Goal: Communication & Community: Answer question/provide support

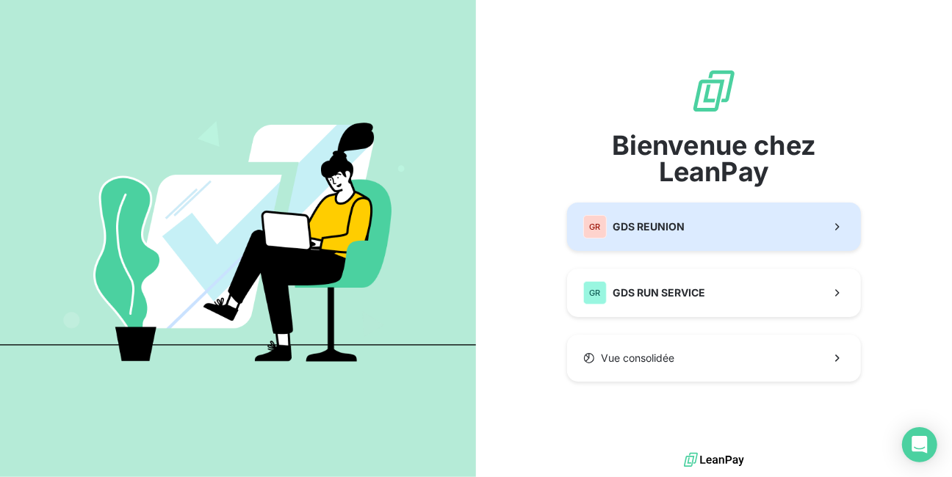
click at [652, 229] on span "GDS REUNION" at bounding box center [649, 227] width 72 height 15
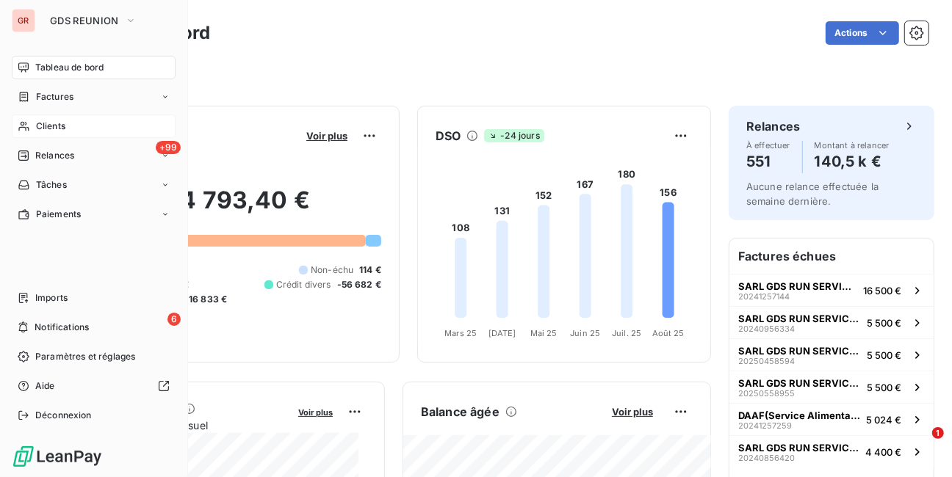
click at [56, 126] on span "Clients" at bounding box center [50, 126] width 29 height 13
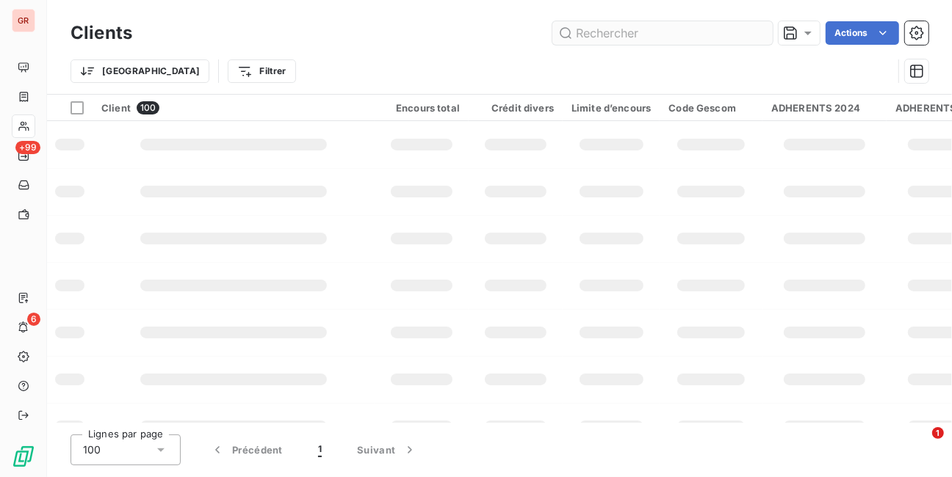
click at [673, 35] on input "text" at bounding box center [662, 33] width 220 height 24
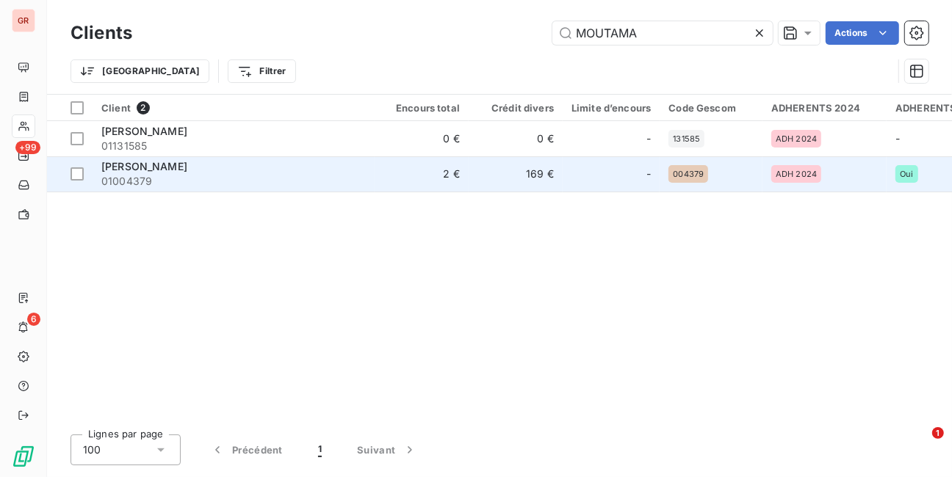
type input "MOUTAMA"
click at [167, 162] on span "[PERSON_NAME]" at bounding box center [144, 166] width 86 height 12
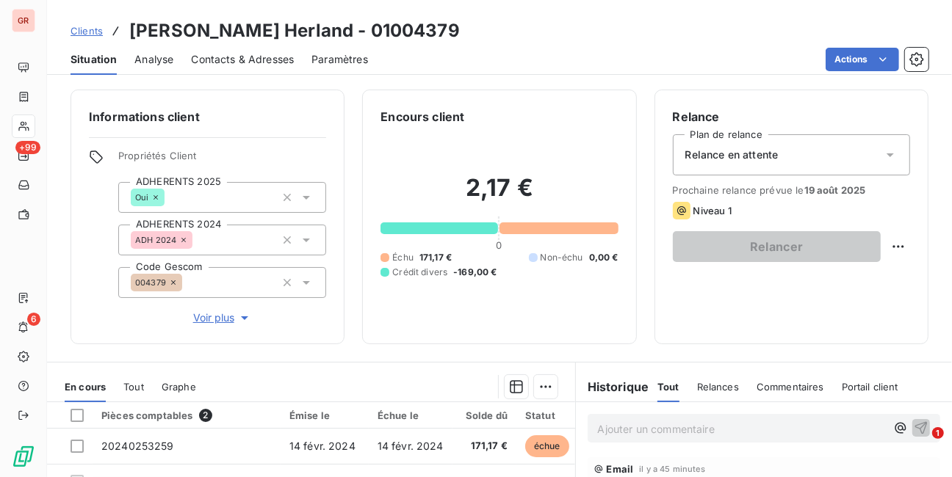
click at [721, 386] on span "Relances" at bounding box center [718, 387] width 42 height 12
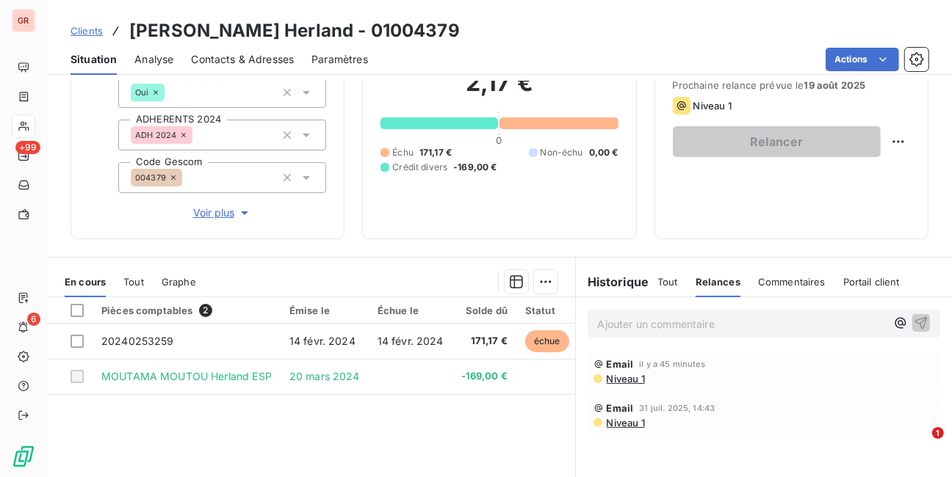
scroll to position [118, 0]
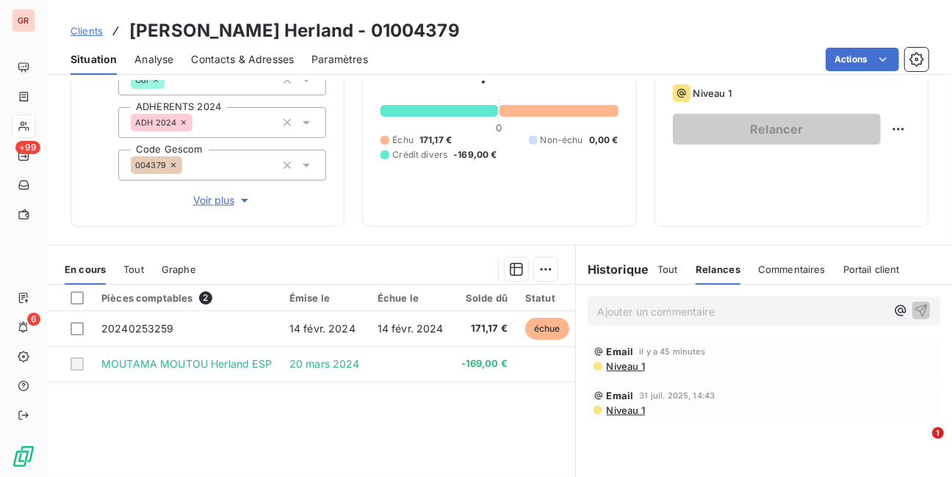
click at [627, 366] on span "Niveau 1" at bounding box center [625, 367] width 40 height 12
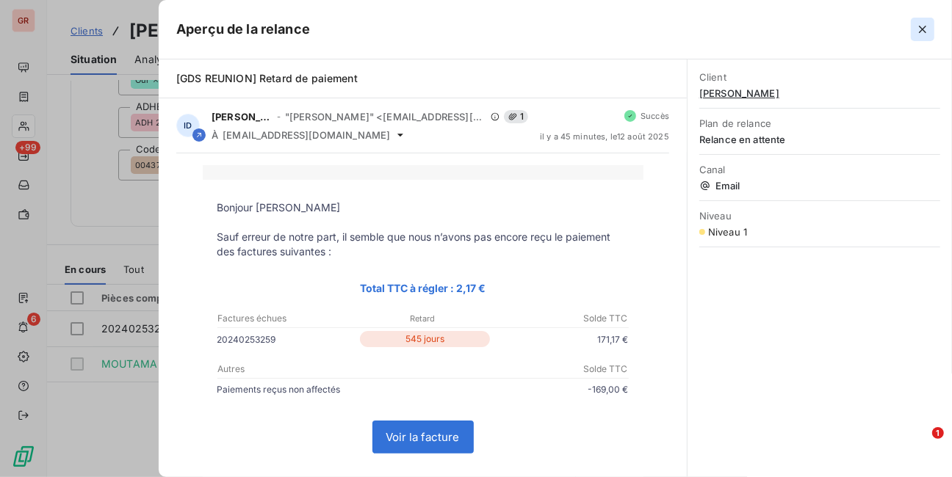
click at [928, 31] on icon "button" at bounding box center [922, 29] width 15 height 15
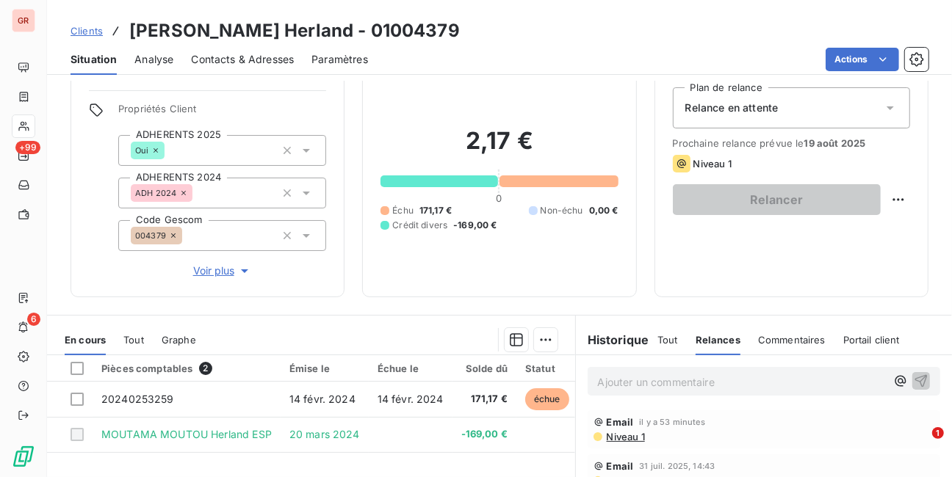
scroll to position [0, 0]
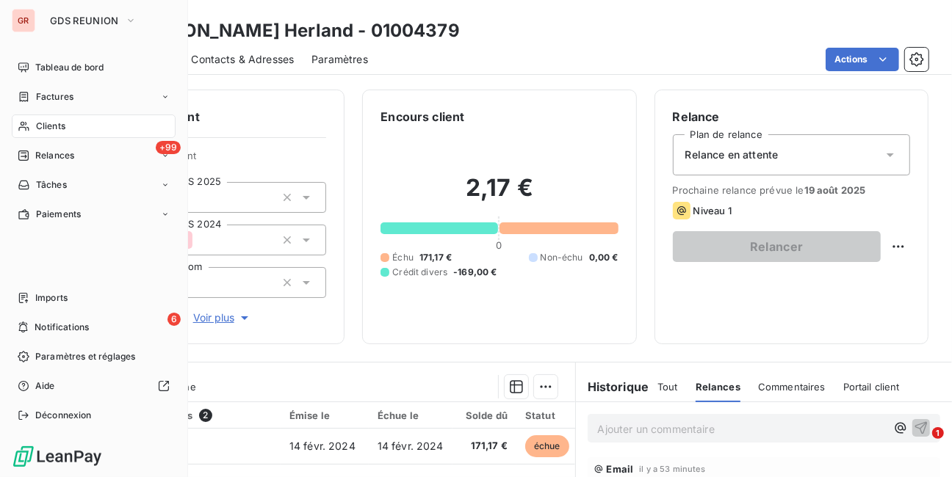
click at [43, 126] on span "Clients" at bounding box center [50, 126] width 29 height 13
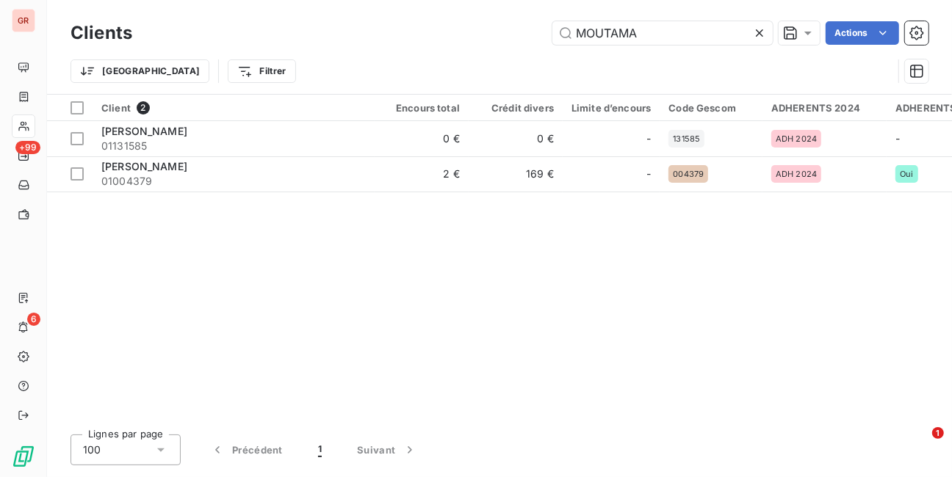
drag, startPoint x: 647, startPoint y: 30, endPoint x: 547, endPoint y: 29, distance: 99.9
click at [547, 29] on div "MOUTAMA Actions" at bounding box center [539, 33] width 779 height 24
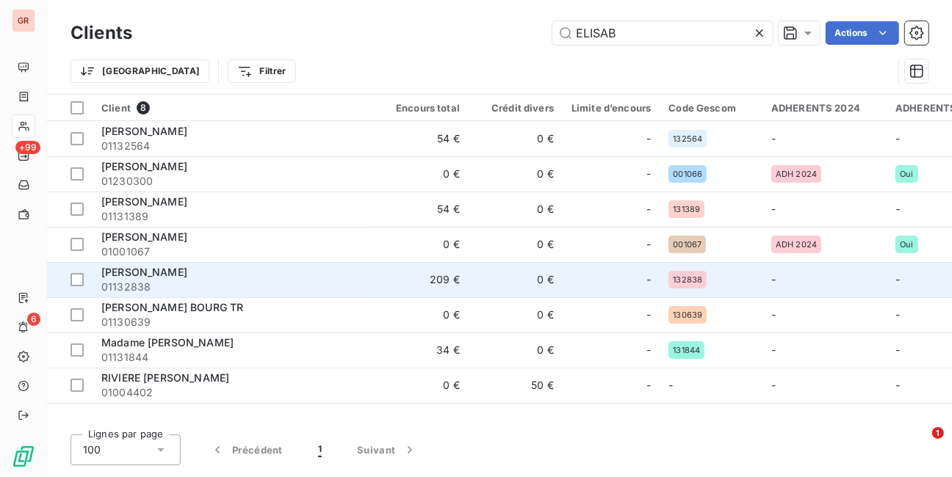
type input "ELISAB"
click at [149, 273] on span "[PERSON_NAME]" at bounding box center [144, 272] width 86 height 12
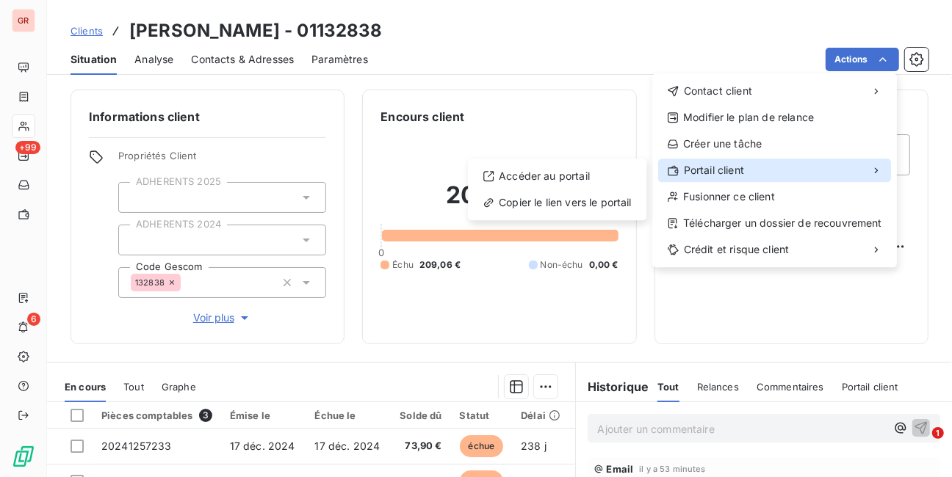
click at [738, 169] on span "Portail client" at bounding box center [714, 170] width 60 height 15
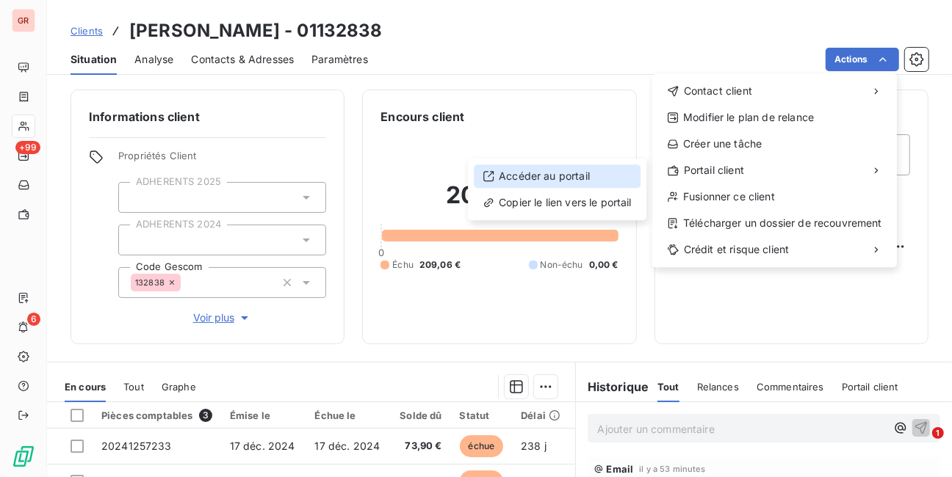
click at [555, 176] on div "Accéder au portail" at bounding box center [557, 177] width 167 height 24
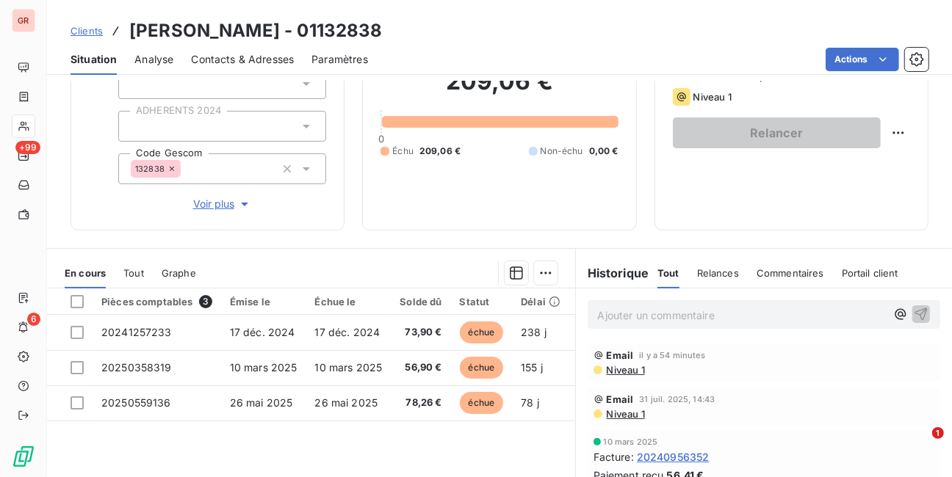
scroll to position [118, 0]
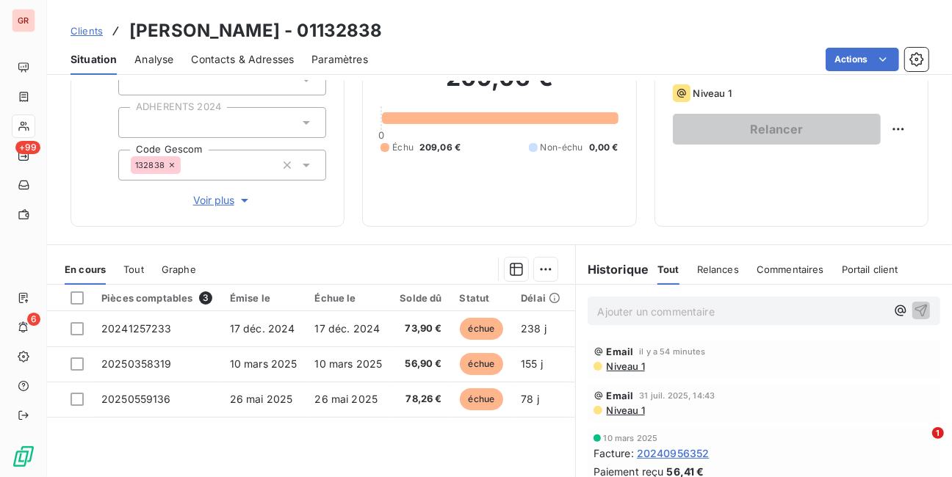
click at [727, 306] on p "Ajouter un commentaire ﻿" at bounding box center [742, 312] width 288 height 18
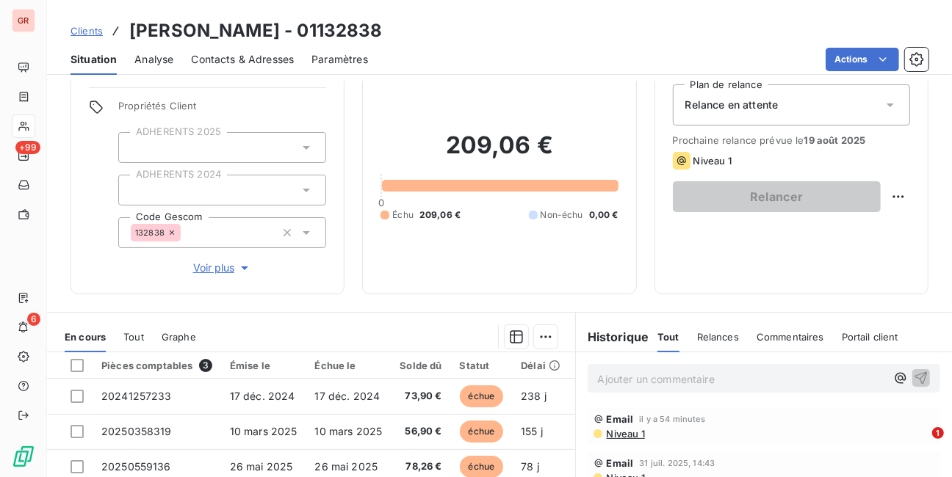
scroll to position [0, 0]
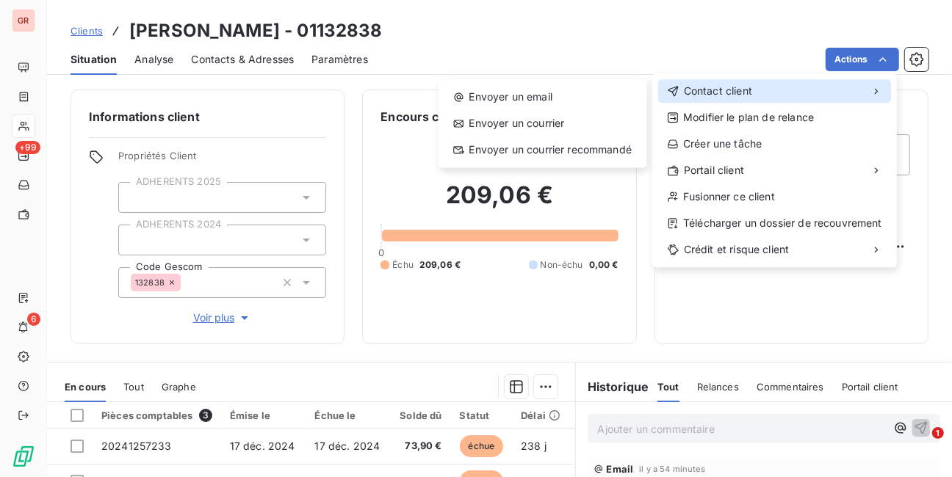
click at [871, 90] on div "Contact client" at bounding box center [774, 91] width 233 height 24
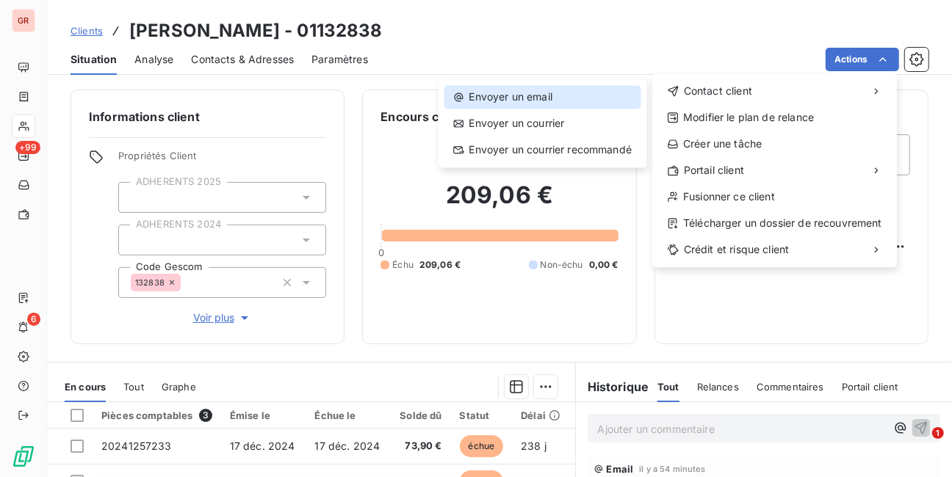
click at [547, 96] on div "Envoyer un email" at bounding box center [542, 97] width 197 height 24
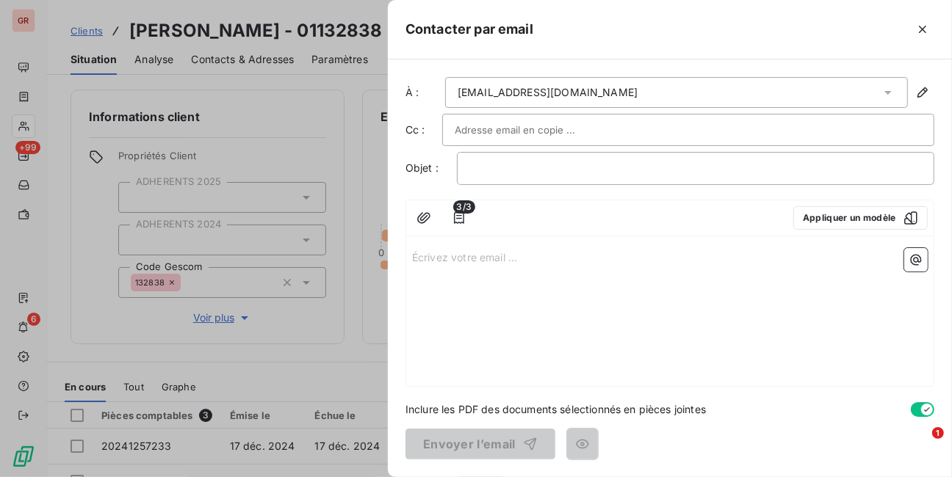
click at [494, 126] on input "text" at bounding box center [534, 130] width 158 height 22
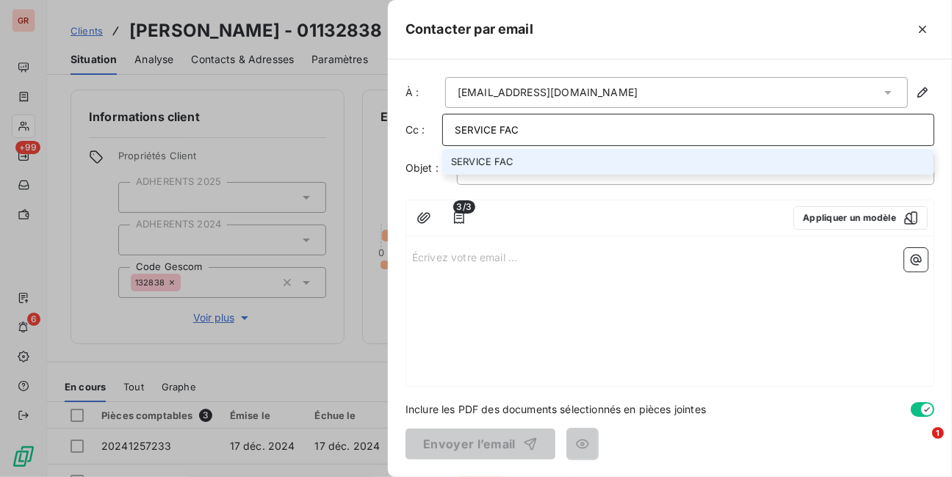
drag, startPoint x: 527, startPoint y: 127, endPoint x: 438, endPoint y: 129, distance: 89.6
click at [438, 129] on div "Cc : SERVICE FAC SERVICE FAC" at bounding box center [670, 130] width 529 height 32
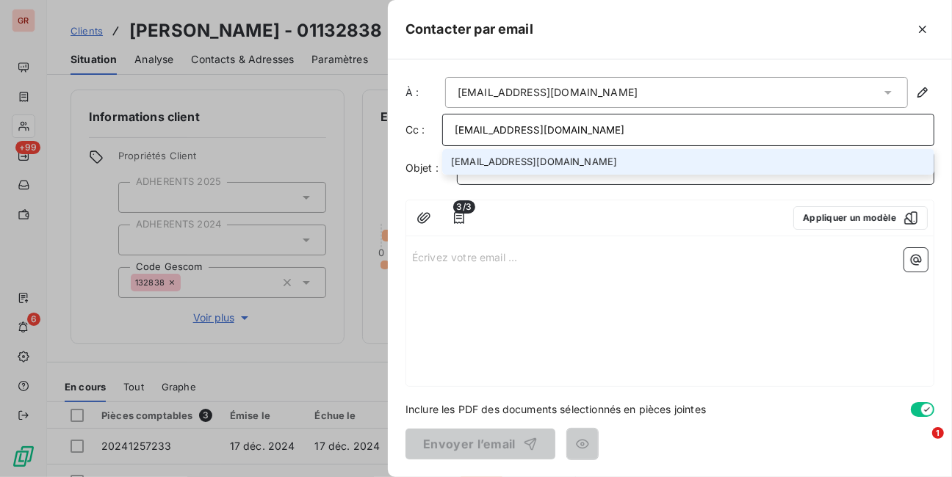
type input "[EMAIL_ADDRESS][DOMAIN_NAME]"
click at [487, 174] on p "﻿" at bounding box center [695, 168] width 453 height 17
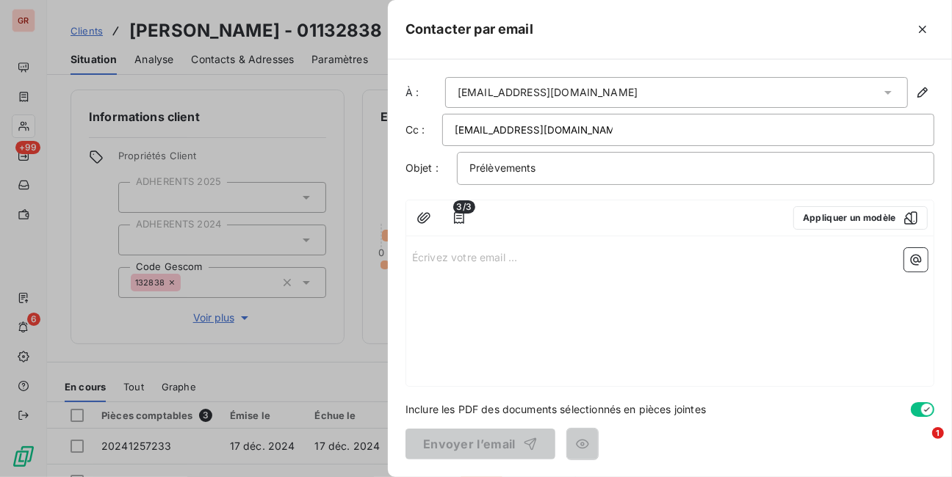
click at [456, 253] on p "Écrivez votre email ... ﻿" at bounding box center [670, 256] width 516 height 17
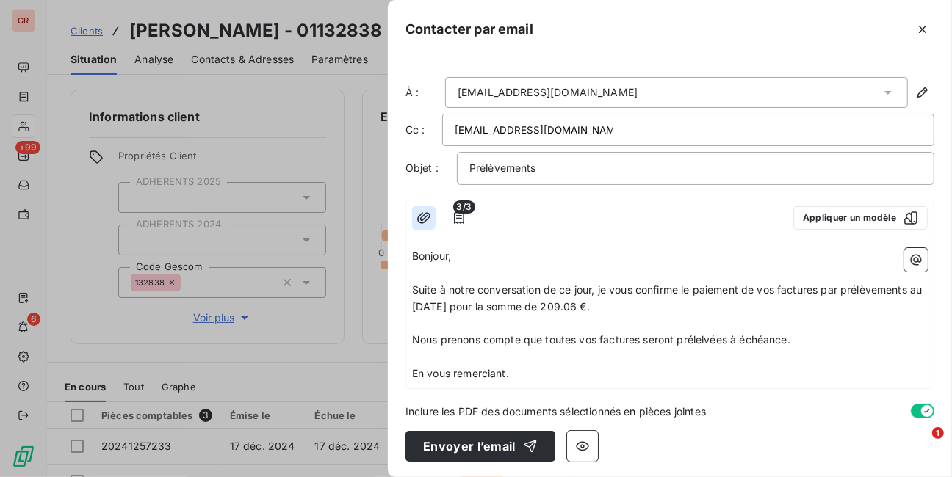
click at [425, 220] on icon "button" at bounding box center [423, 217] width 13 height 11
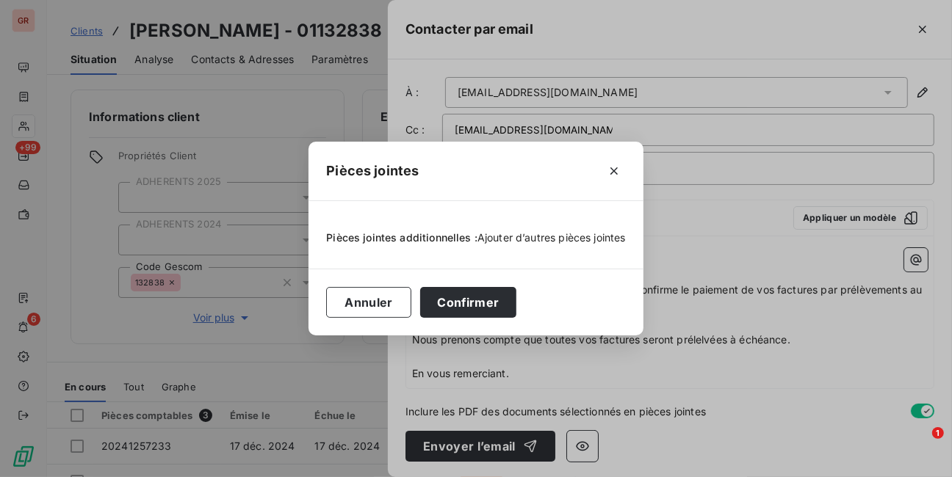
click at [533, 237] on span "Ajouter d’autres pièces jointes" at bounding box center [551, 237] width 148 height 12
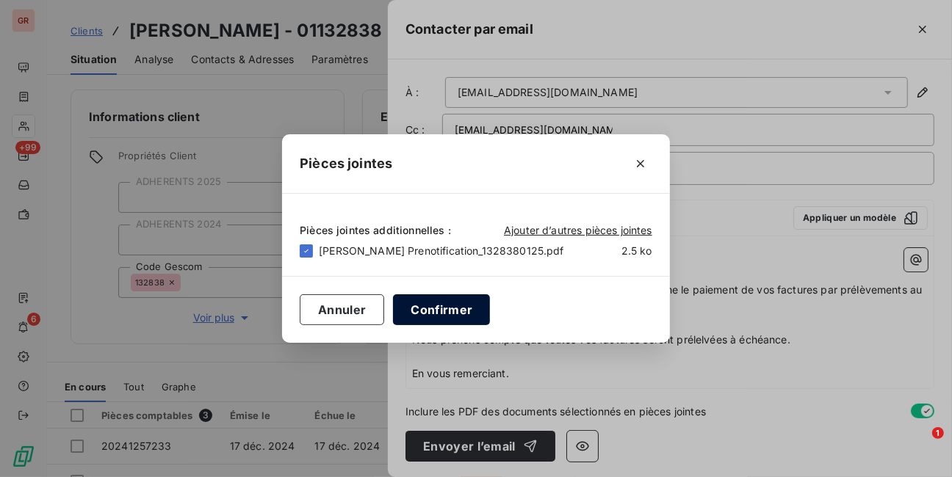
click at [450, 311] on button "Confirmer" at bounding box center [441, 310] width 97 height 31
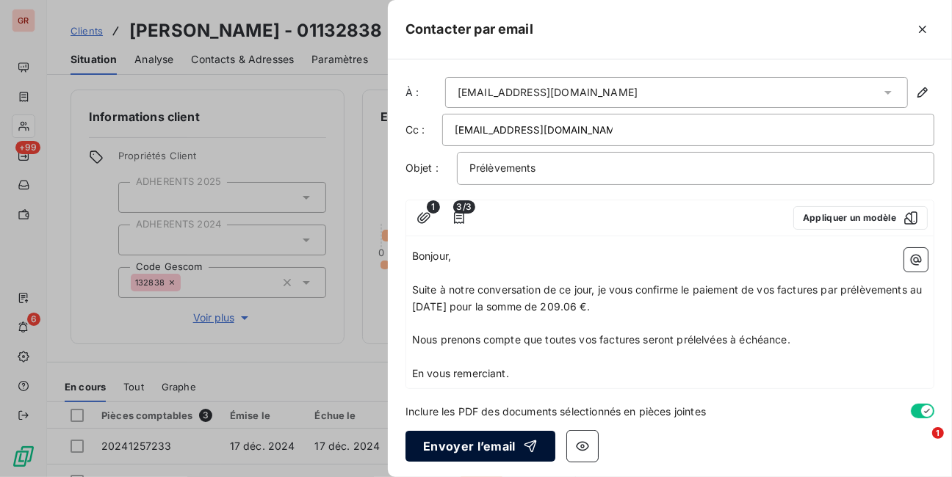
click at [485, 446] on button "Envoyer l’email" at bounding box center [481, 446] width 150 height 31
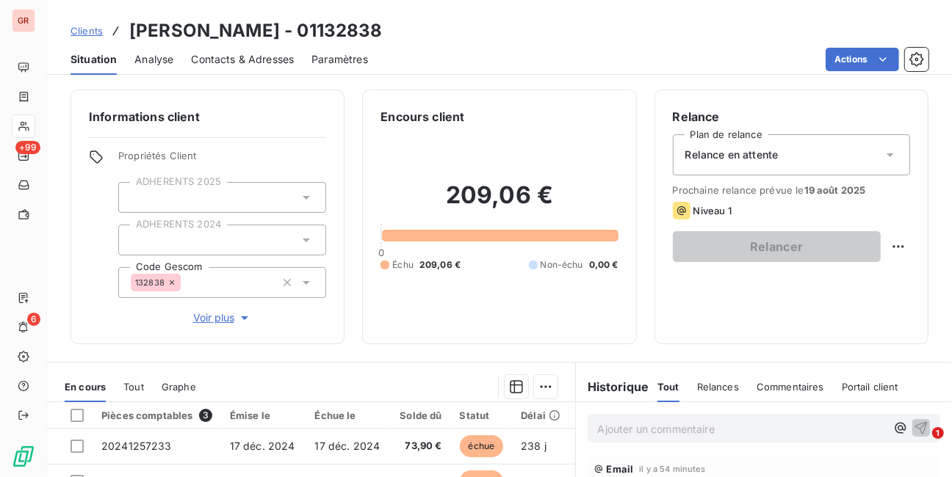
click at [221, 64] on span "Contacts & Adresses" at bounding box center [242, 59] width 103 height 15
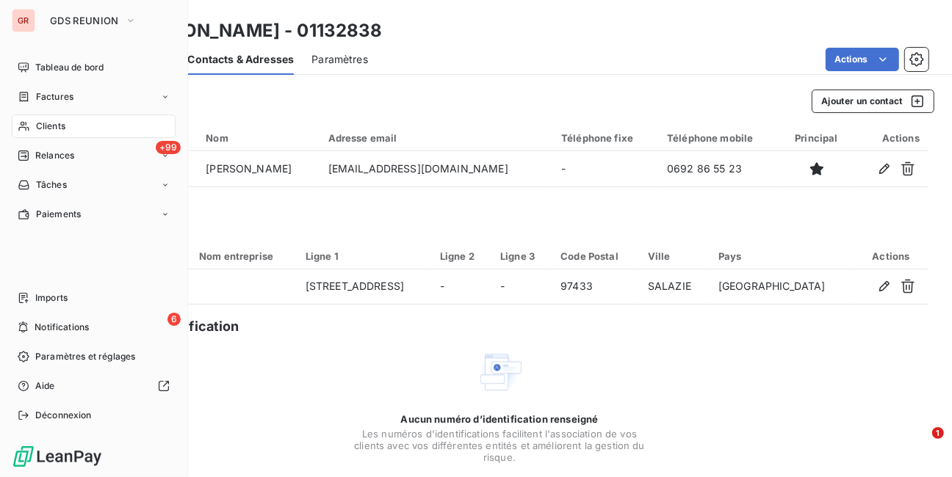
click at [49, 127] on span "Clients" at bounding box center [50, 126] width 29 height 13
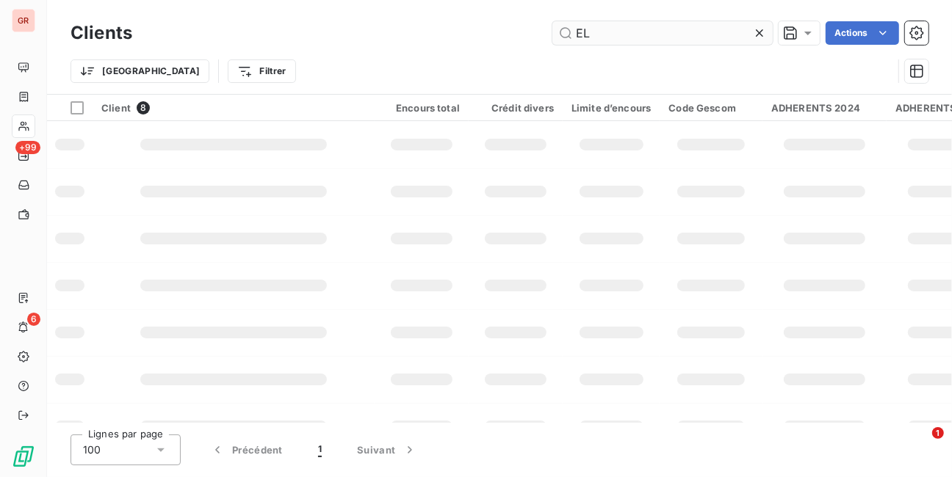
type input "E"
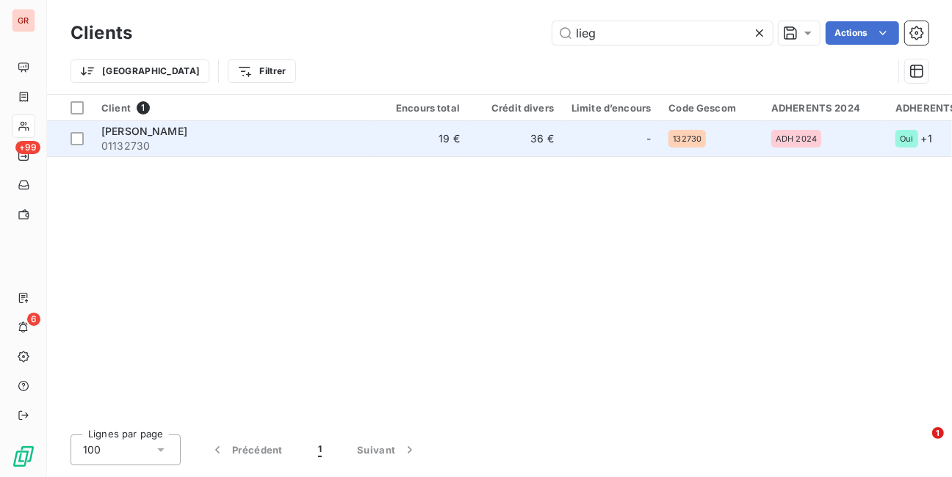
type input "lieg"
click at [159, 131] on span "[PERSON_NAME]" at bounding box center [144, 131] width 86 height 12
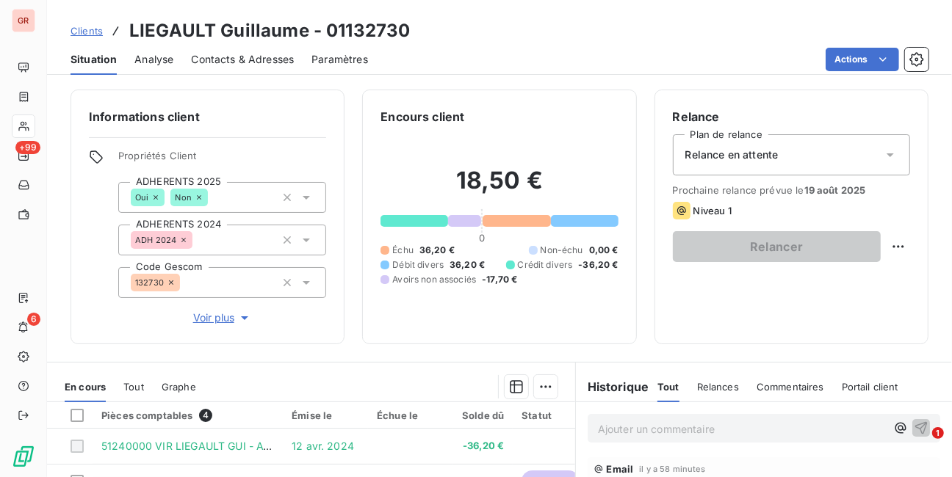
click at [239, 59] on span "Contacts & Adresses" at bounding box center [242, 59] width 103 height 15
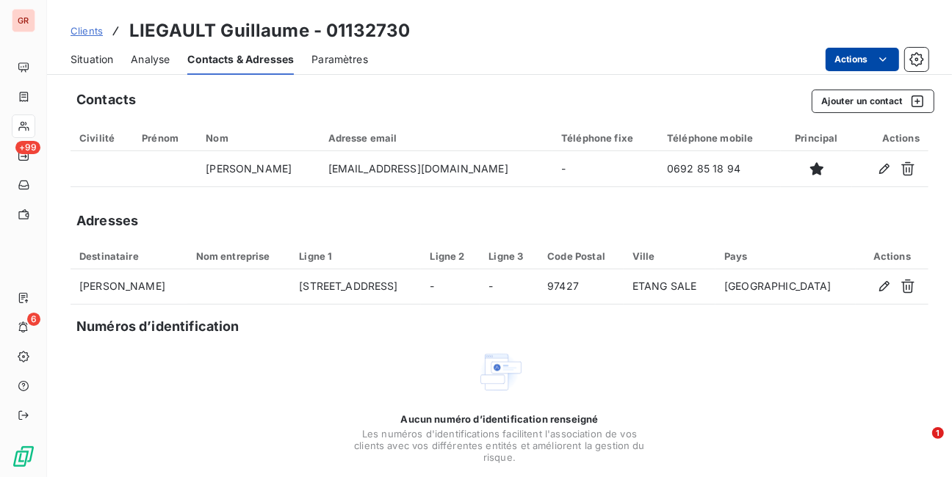
click at [841, 56] on html "GR +99 6 Clients [PERSON_NAME] - 01132730 Situation Analyse Contacts & Adresses…" at bounding box center [476, 238] width 952 height 477
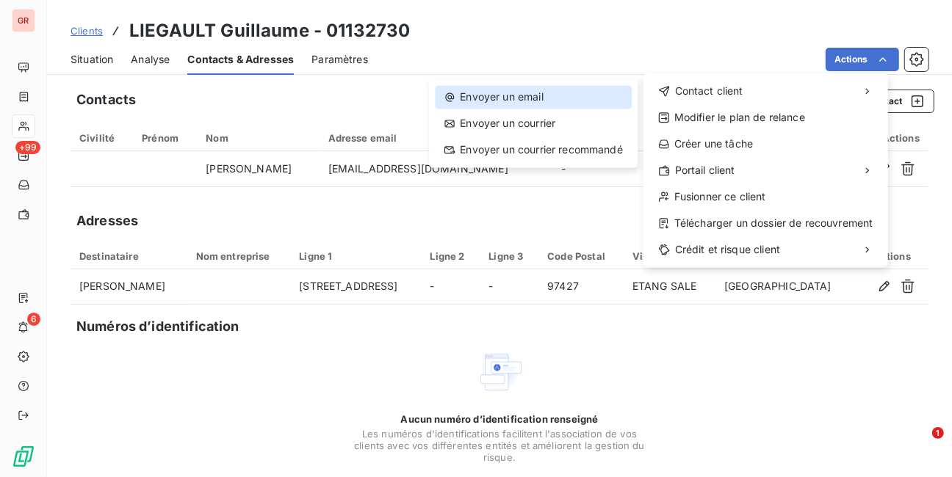
click at [528, 98] on div "Envoyer un email" at bounding box center [533, 97] width 197 height 24
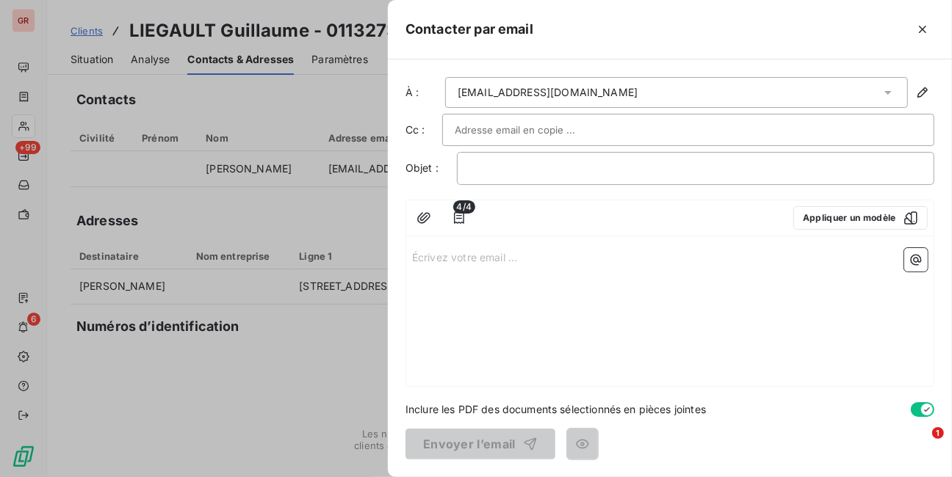
click at [512, 131] on input "text" at bounding box center [534, 130] width 158 height 22
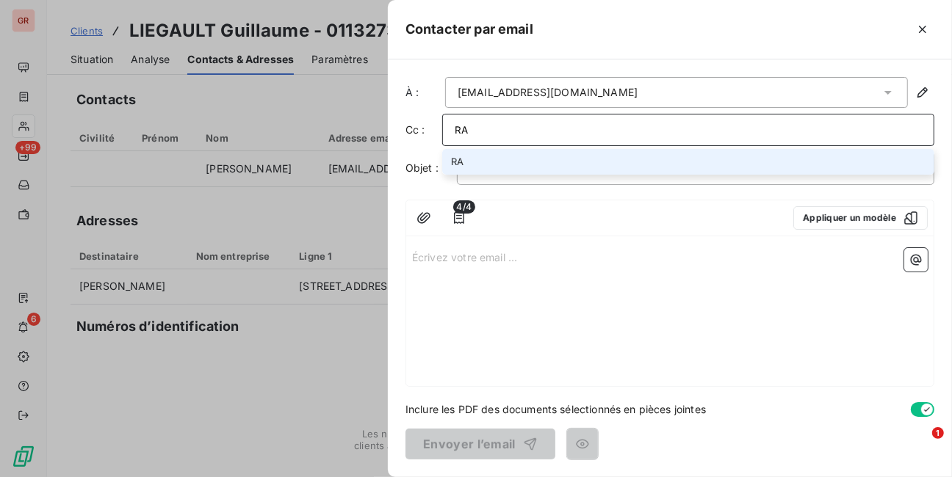
type input "R"
type input "[EMAIL_ADDRESS][DOMAIN_NAME]"
click at [497, 156] on li "[EMAIL_ADDRESS][DOMAIN_NAME]" at bounding box center [688, 162] width 492 height 26
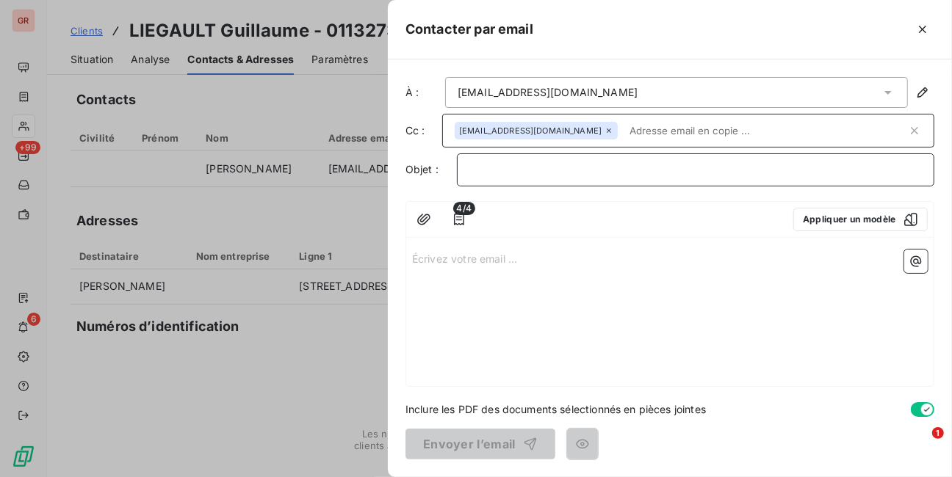
click at [490, 167] on p "﻿" at bounding box center [695, 170] width 453 height 17
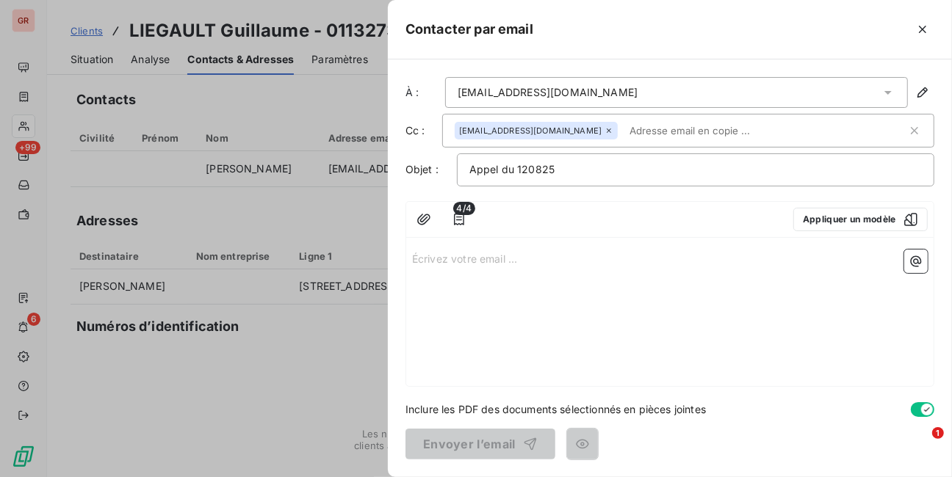
click at [455, 260] on p "Écrivez votre email ... ﻿" at bounding box center [670, 258] width 516 height 17
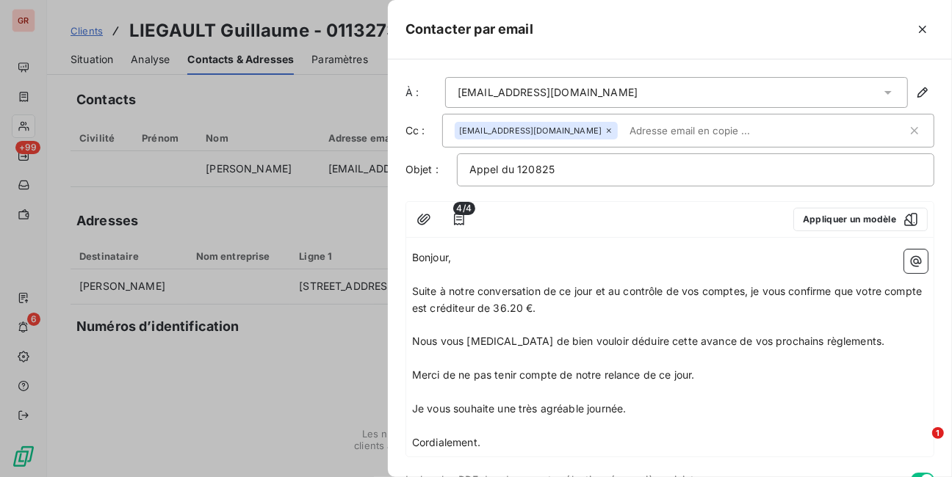
click at [624, 129] on input "text" at bounding box center [709, 131] width 170 height 22
paste input "[EMAIL_ADDRESS][DOMAIN_NAME]"
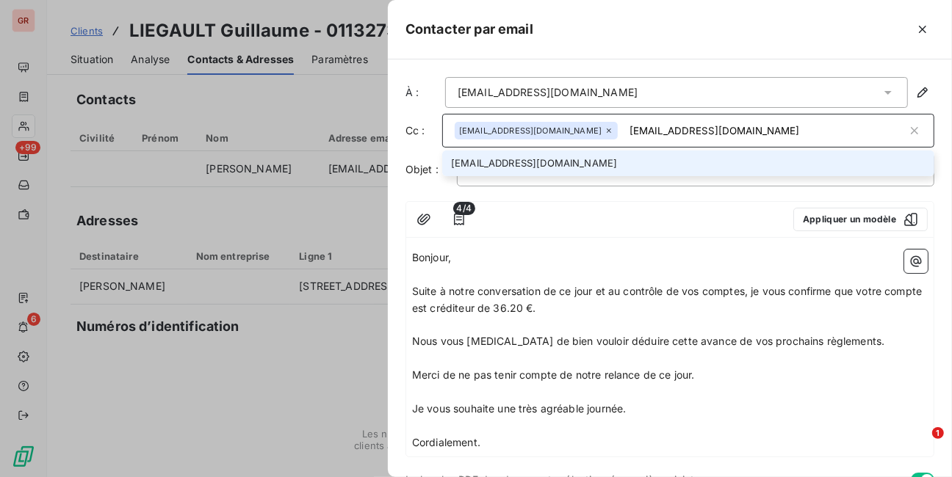
type input "[EMAIL_ADDRESS][DOMAIN_NAME]"
click at [562, 165] on li "[EMAIL_ADDRESS][DOMAIN_NAME]" at bounding box center [688, 164] width 492 height 26
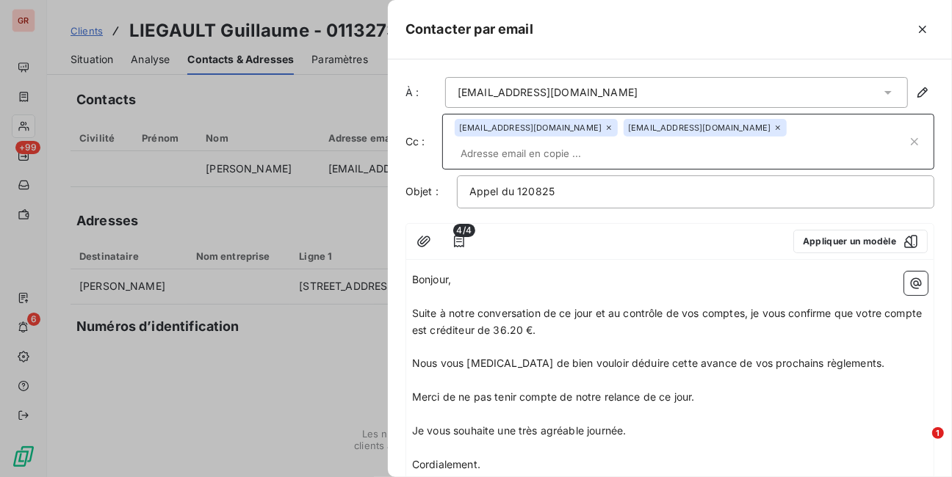
click at [578, 306] on p "Suite à notre conversation de ce jour et au contrôle de vos comptes, je vous co…" at bounding box center [670, 323] width 516 height 34
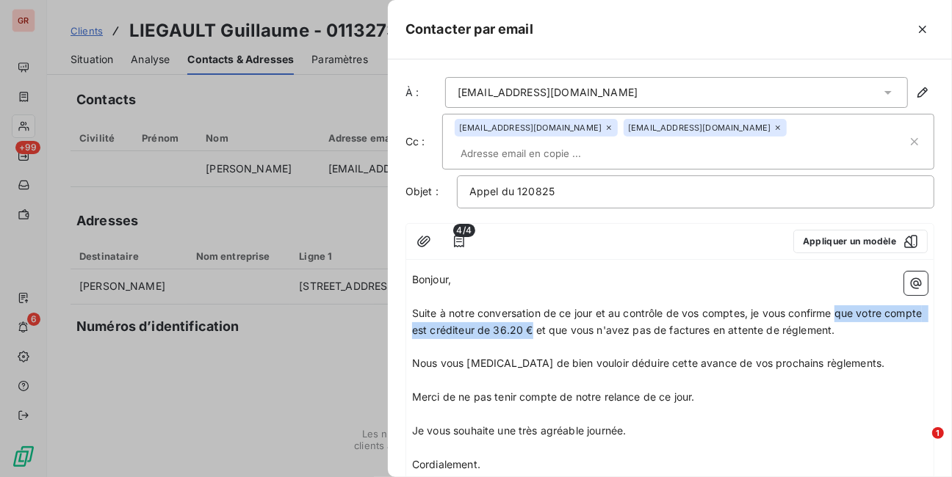
drag, startPoint x: 840, startPoint y: 288, endPoint x: 571, endPoint y: 309, distance: 269.7
click at [571, 309] on span "Suite à notre conversation de ce jour et au contrôle de vos comptes, je vous co…" at bounding box center [668, 321] width 513 height 29
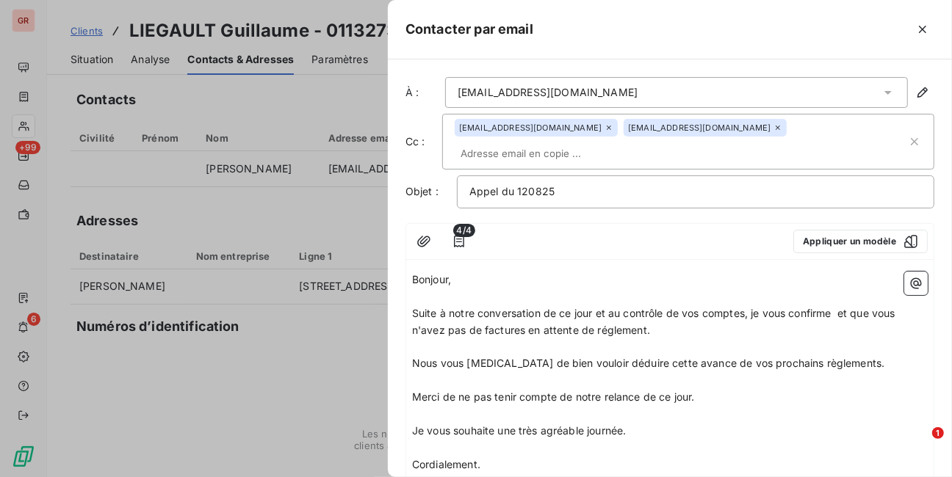
click at [657, 307] on p "Suite à notre conversation de ce jour et au contrôle de vos comptes, je vous co…" at bounding box center [670, 323] width 516 height 34
drag, startPoint x: 850, startPoint y: 289, endPoint x: 840, endPoint y: 289, distance: 9.5
click at [840, 307] on span "Suite à notre conversation de ce jour et au contrôle de vos comptes, je vous co…" at bounding box center [655, 321] width 486 height 29
drag, startPoint x: 619, startPoint y: 307, endPoint x: 577, endPoint y: 306, distance: 41.9
click at [577, 307] on span "Suite à notre conversation de ce jour et au contrôle de vos comptes, je vous co…" at bounding box center [665, 321] width 506 height 29
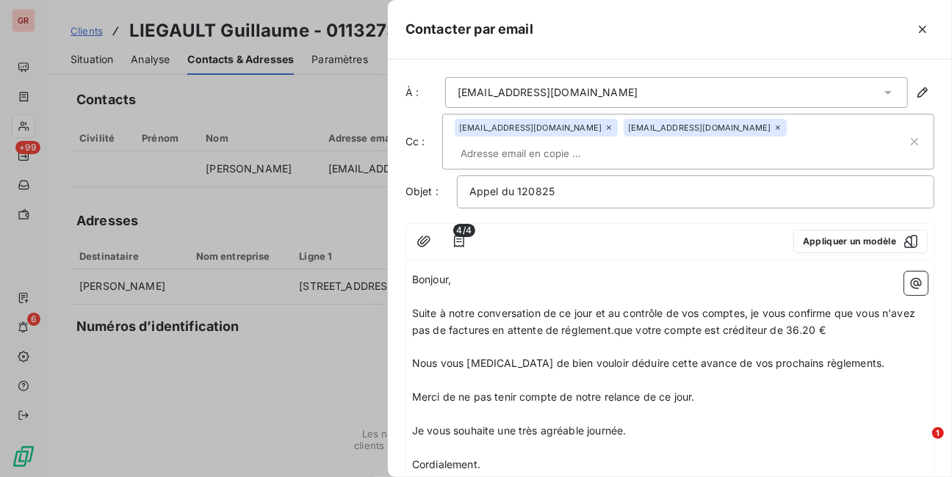
click at [647, 307] on span "Suite à notre conversation de ce jour et au contrôle de vos comptes, je vous co…" at bounding box center [665, 321] width 506 height 29
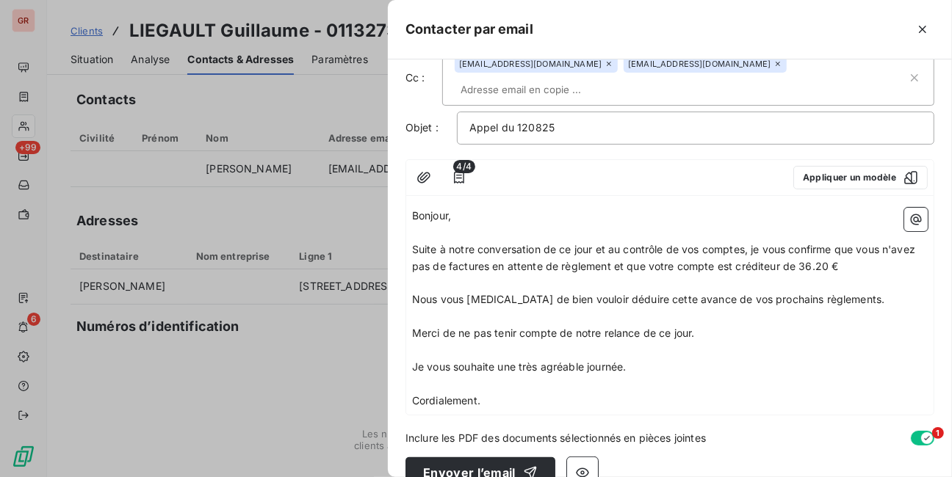
scroll to position [68, 0]
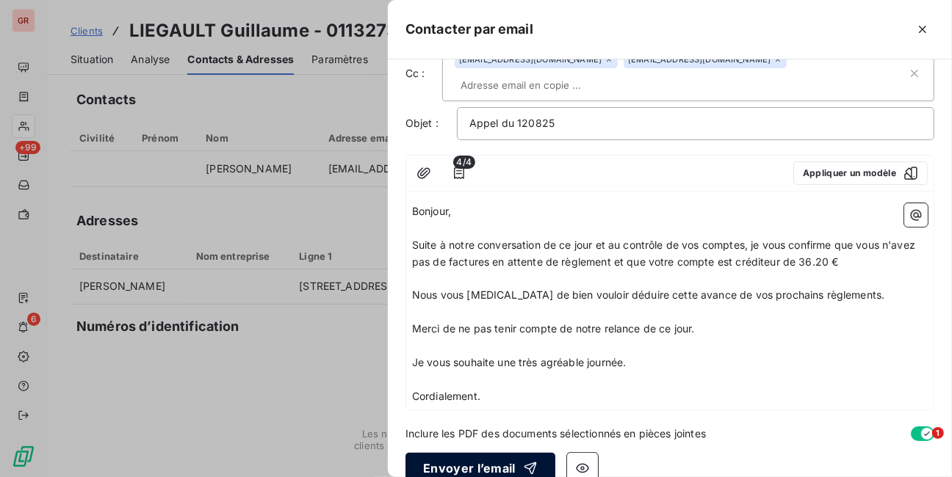
click at [472, 453] on button "Envoyer l’email" at bounding box center [481, 468] width 150 height 31
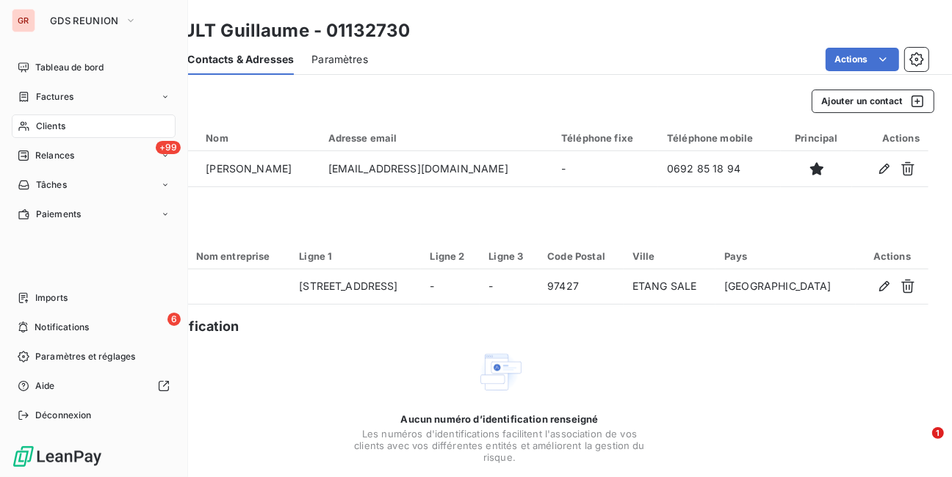
click at [45, 123] on span "Clients" at bounding box center [50, 126] width 29 height 13
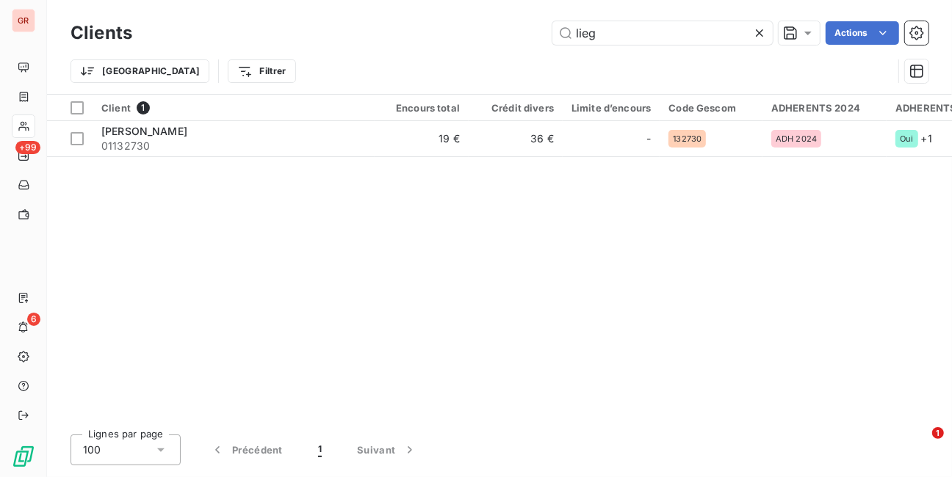
drag, startPoint x: 614, startPoint y: 34, endPoint x: 546, endPoint y: 32, distance: 68.4
click at [546, 32] on div "lieg Actions" at bounding box center [539, 33] width 779 height 24
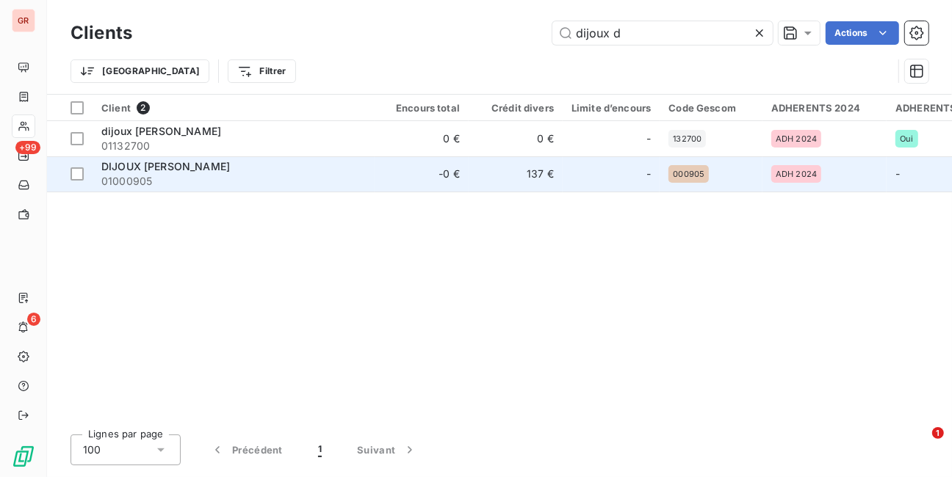
type input "dijoux d"
click at [163, 165] on span "DIJOUX [PERSON_NAME]" at bounding box center [165, 166] width 129 height 12
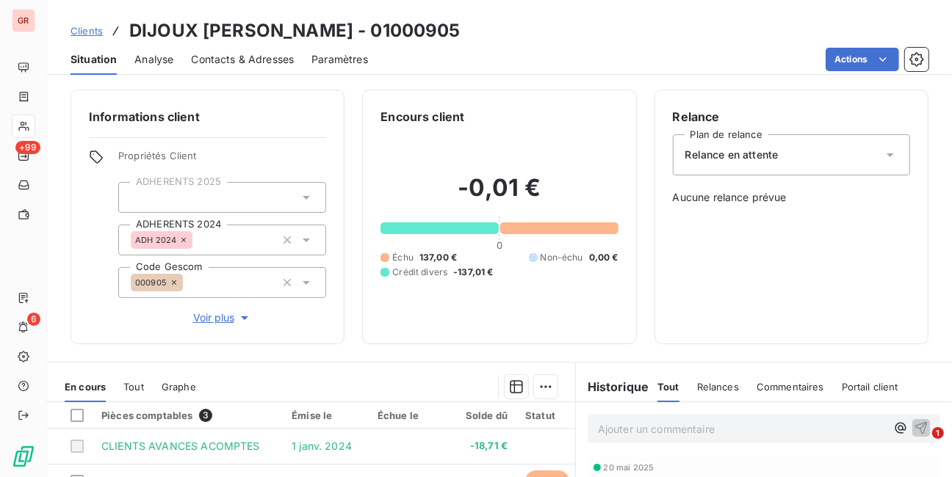
click at [215, 62] on span "Contacts & Adresses" at bounding box center [242, 59] width 103 height 15
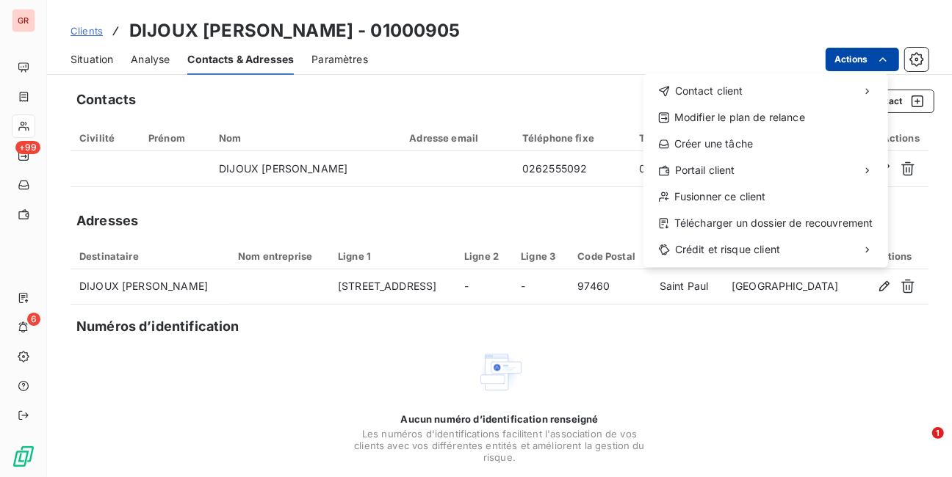
click at [866, 54] on html "GR +99 6 Clients DIJOUX Desire [PERSON_NAME] - 01000905 Situation Analyse Conta…" at bounding box center [476, 238] width 952 height 477
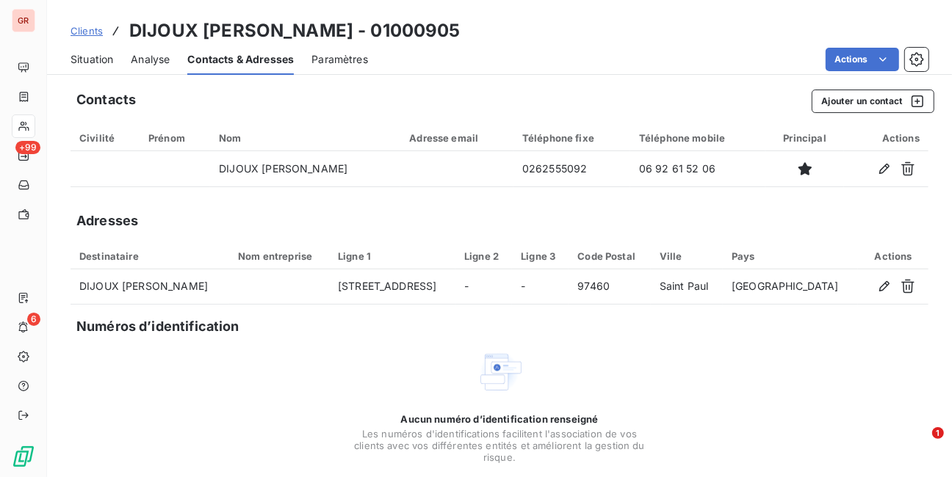
click at [907, 55] on html "GR +99 6 Clients DIJOUX Desire [PERSON_NAME] - 01000905 Situation Analyse Conta…" at bounding box center [476, 238] width 952 height 477
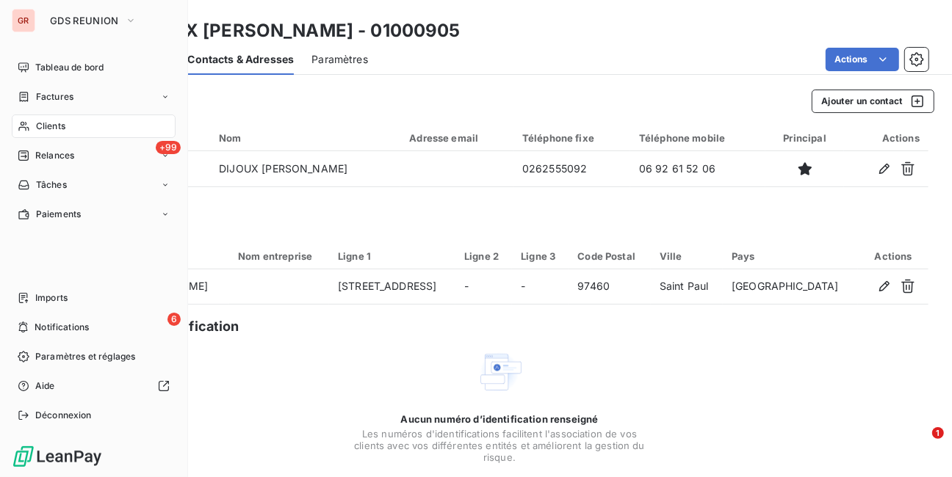
click at [43, 122] on span "Clients" at bounding box center [50, 126] width 29 height 13
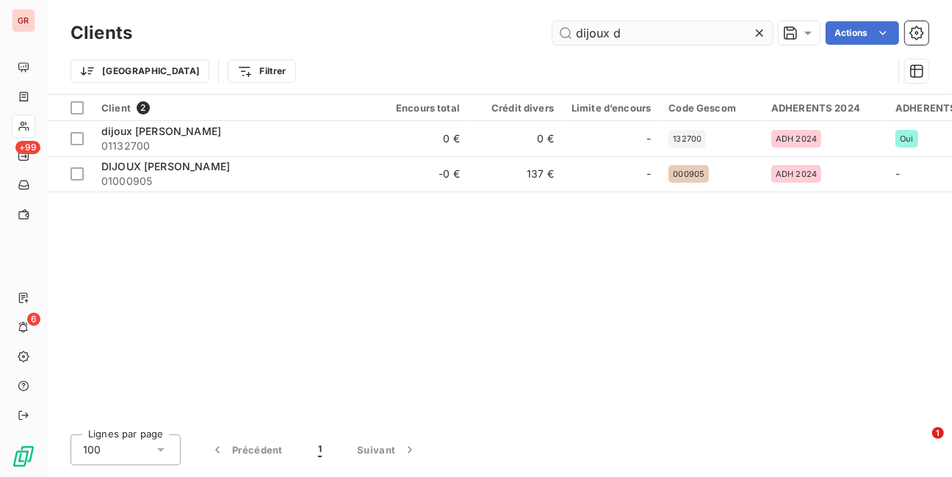
drag, startPoint x: 625, startPoint y: 30, endPoint x: 570, endPoint y: 30, distance: 55.1
click at [570, 30] on input "dijoux d" at bounding box center [662, 33] width 220 height 24
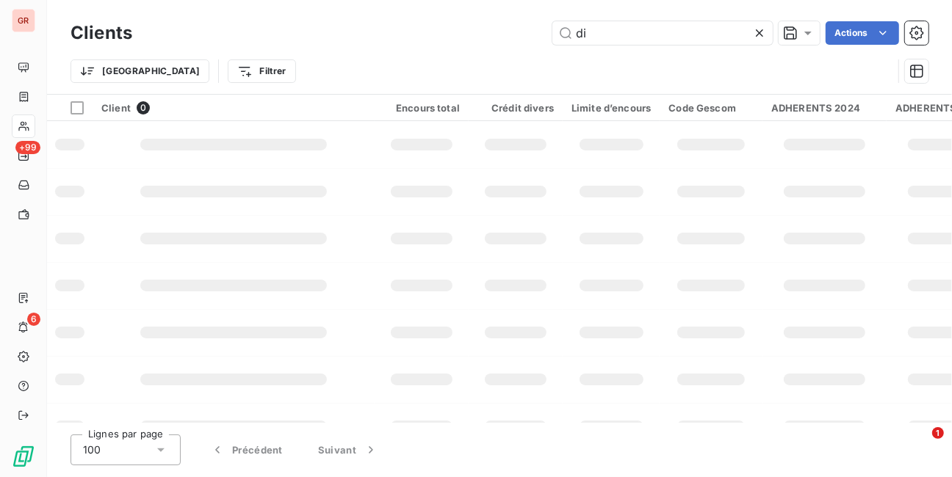
type input "d"
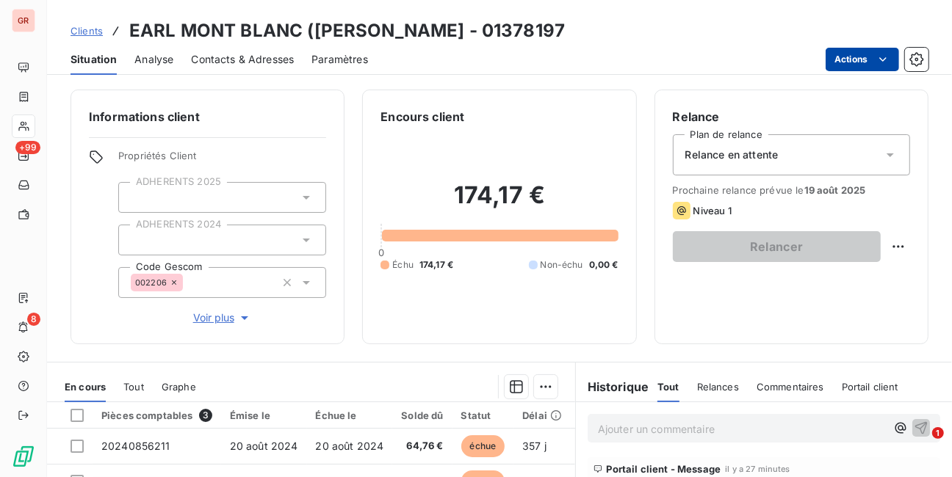
click at [851, 61] on html "GR +99 8 Clients EARL MONT BLANC ([PERSON_NAME] - 01378197 Situation Analyse Co…" at bounding box center [476, 238] width 952 height 477
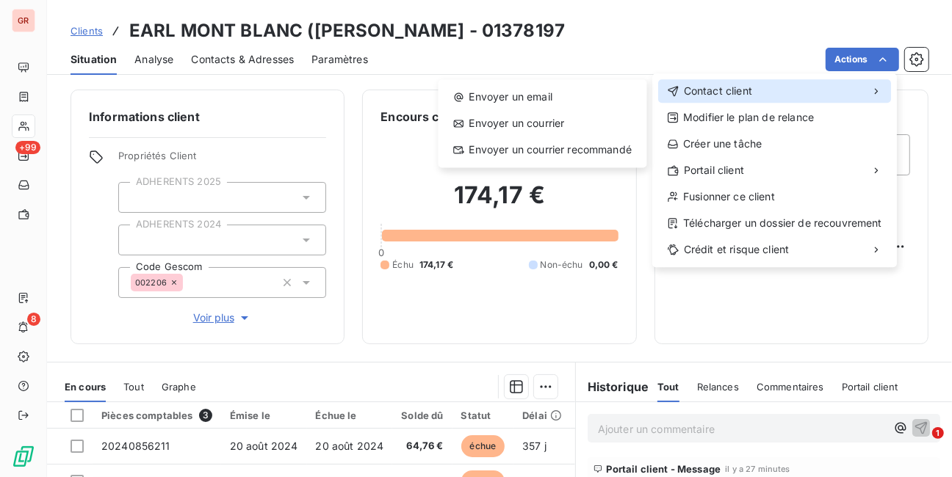
click at [730, 87] on span "Contact client" at bounding box center [718, 91] width 68 height 15
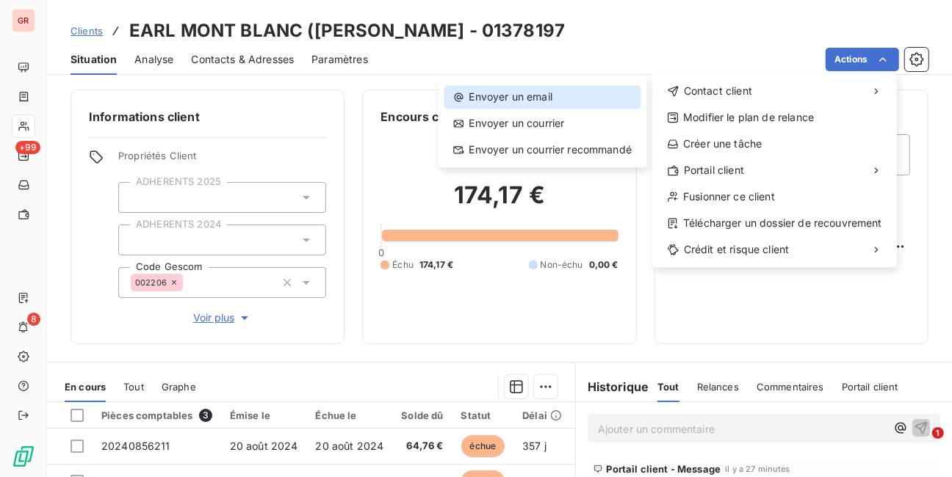
click at [533, 93] on div "Envoyer un email" at bounding box center [542, 97] width 197 height 24
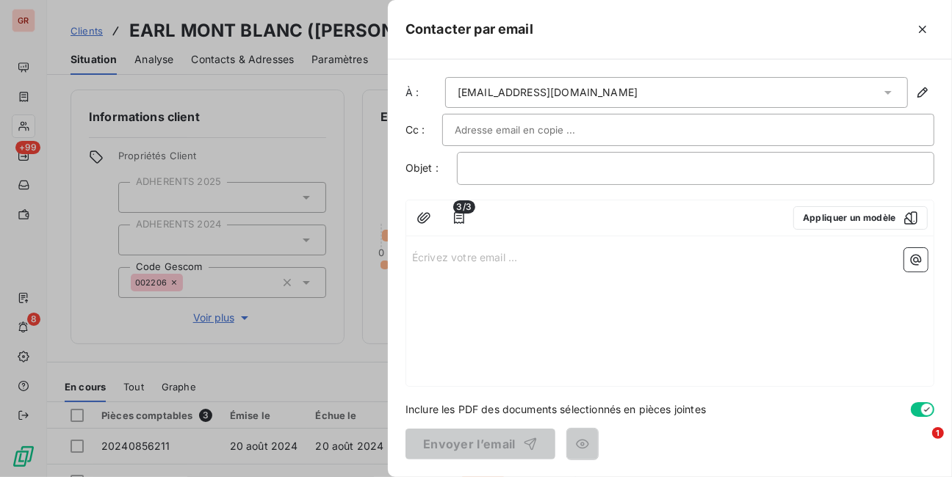
click at [489, 130] on input "text" at bounding box center [534, 130] width 158 height 22
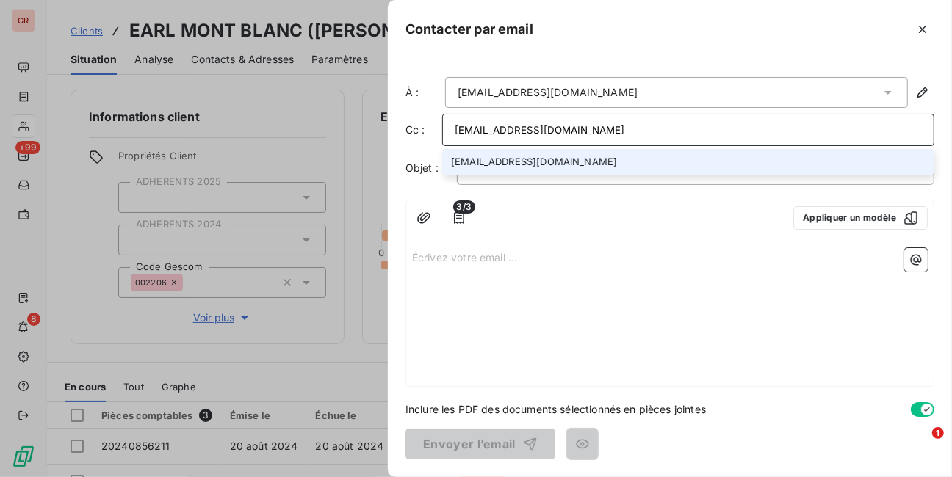
type input "[EMAIL_ADDRESS][DOMAIN_NAME]"
click at [506, 159] on li "[EMAIL_ADDRESS][DOMAIN_NAME]" at bounding box center [688, 162] width 492 height 26
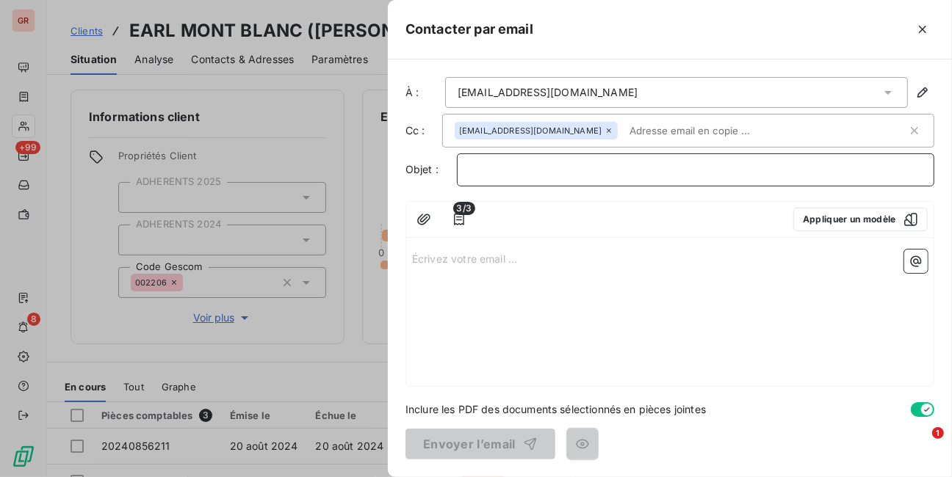
click at [487, 167] on p "﻿" at bounding box center [695, 170] width 453 height 17
click at [468, 261] on p "Écrivez votre email ... ﻿" at bounding box center [670, 258] width 516 height 17
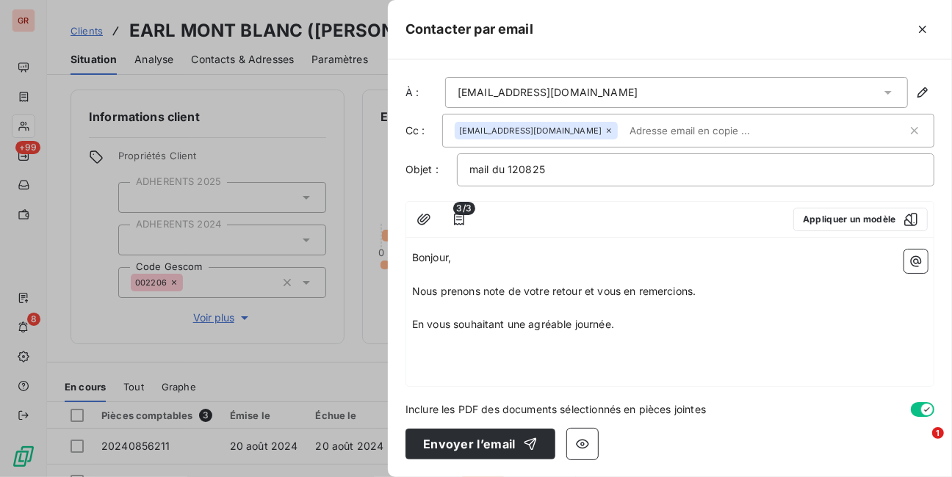
click at [538, 129] on div "[EMAIL_ADDRESS][DOMAIN_NAME]" at bounding box center [681, 131] width 453 height 22
click at [624, 131] on input "text" at bounding box center [766, 131] width 284 height 22
paste input "[EMAIL_ADDRESS][DOMAIN_NAME]"
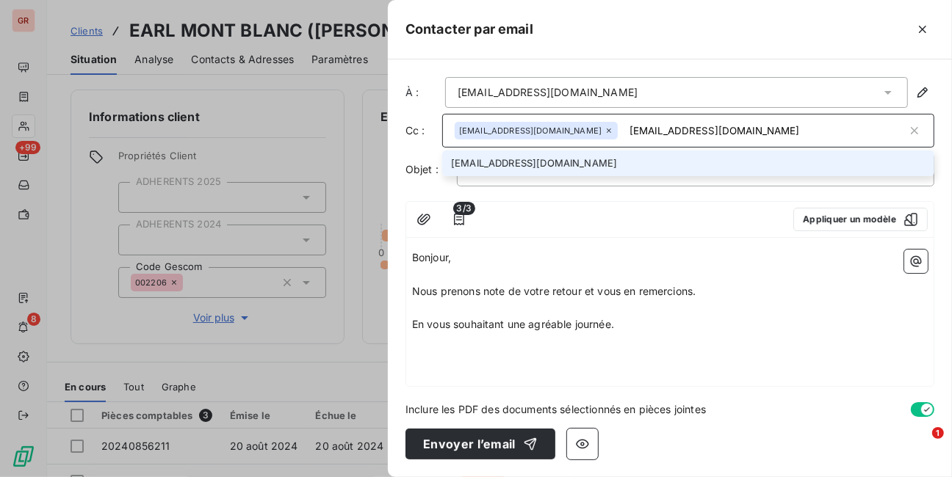
type input "[EMAIL_ADDRESS][DOMAIN_NAME]"
click at [522, 160] on li "[EMAIL_ADDRESS][DOMAIN_NAME]" at bounding box center [688, 164] width 492 height 26
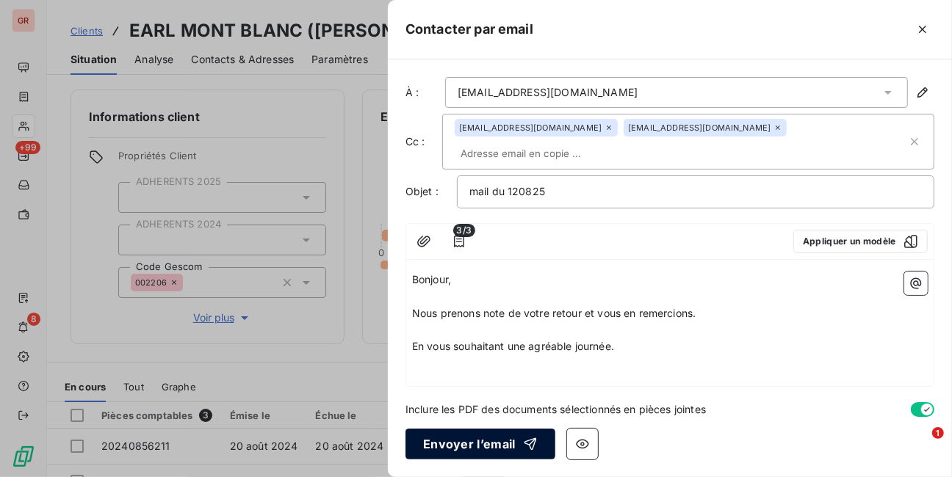
click at [497, 444] on button "Envoyer l’email" at bounding box center [481, 444] width 150 height 31
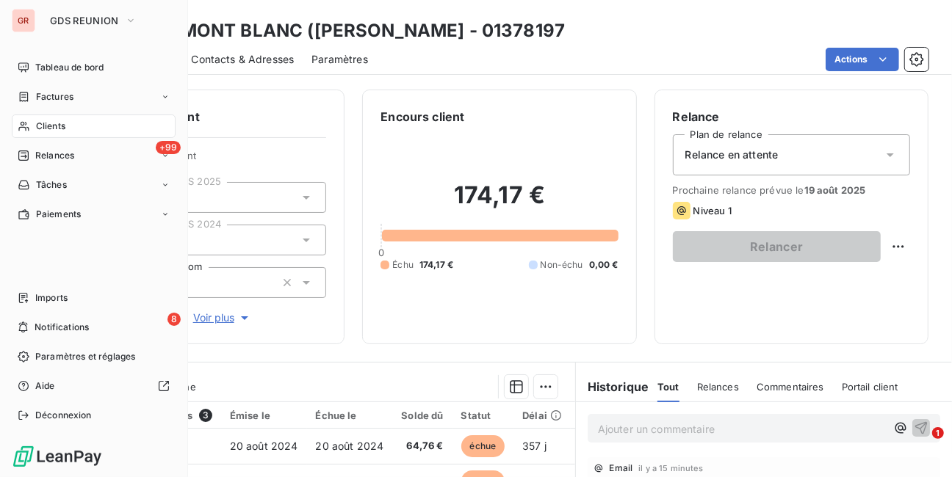
click at [37, 124] on span "Clients" at bounding box center [50, 126] width 29 height 13
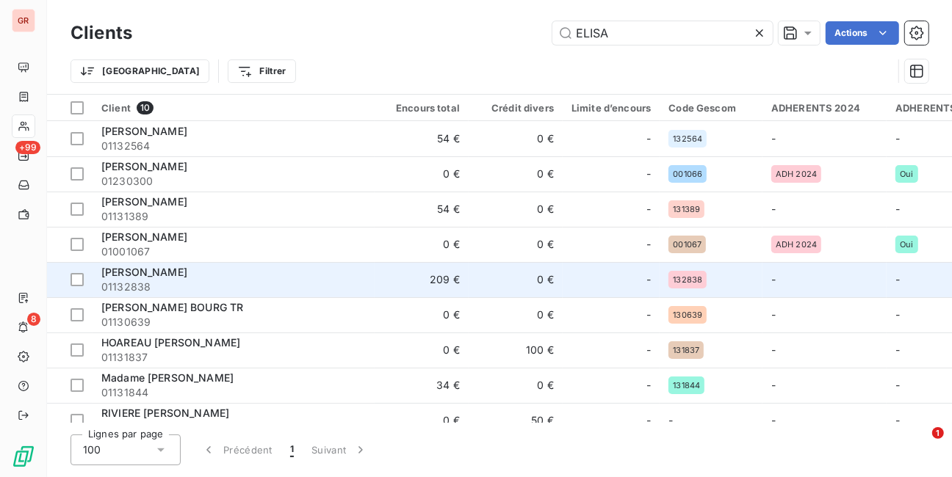
type input "ELISA"
click at [169, 271] on span "[PERSON_NAME]" at bounding box center [144, 272] width 86 height 12
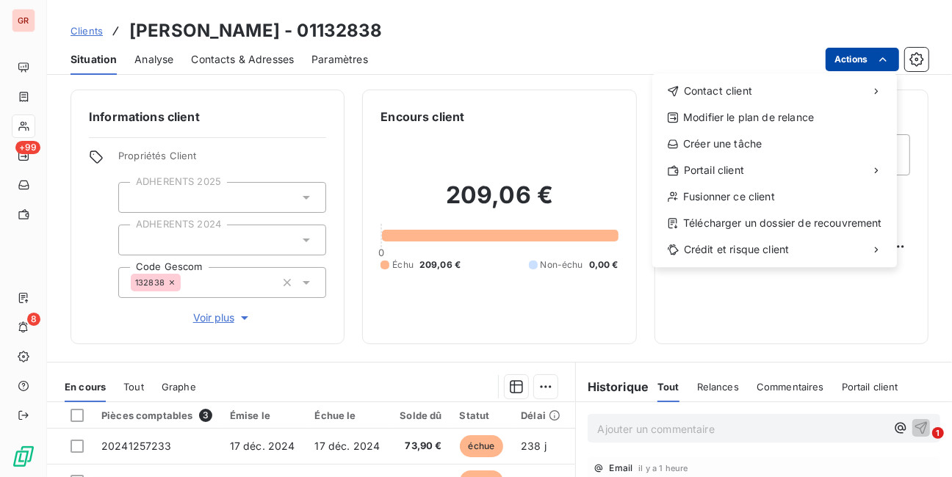
click at [849, 62] on html "GR +99 8 Clients ELISABETH Julien - 01132838 Situation Analyse Contacts & Adres…" at bounding box center [476, 238] width 952 height 477
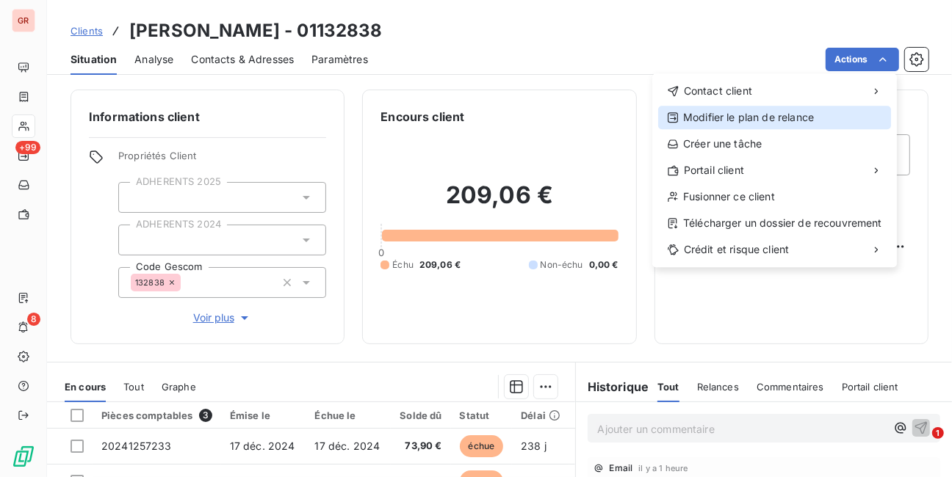
click at [813, 118] on div "Modifier le plan de relance" at bounding box center [774, 118] width 233 height 24
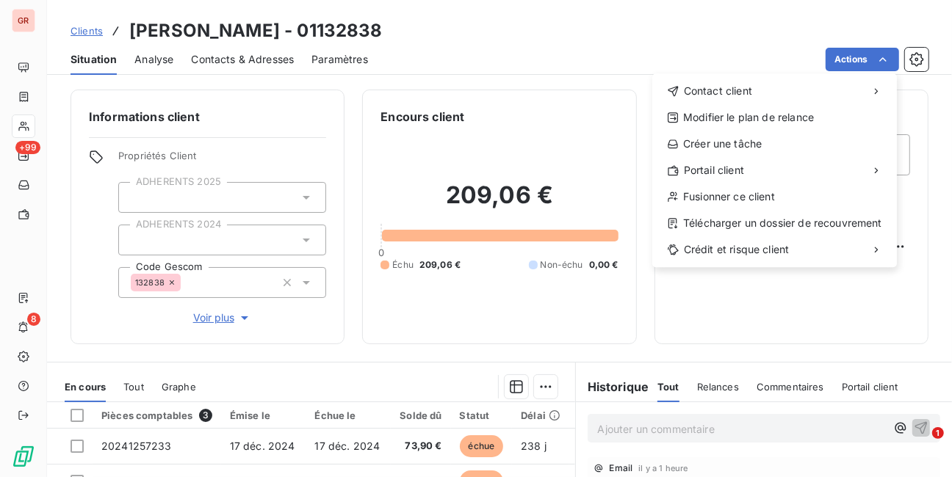
click at [347, 57] on html "GR +99 8 Clients ELISABETH Julien - 01132838 Situation Analyse Contacts & Adres…" at bounding box center [476, 238] width 952 height 477
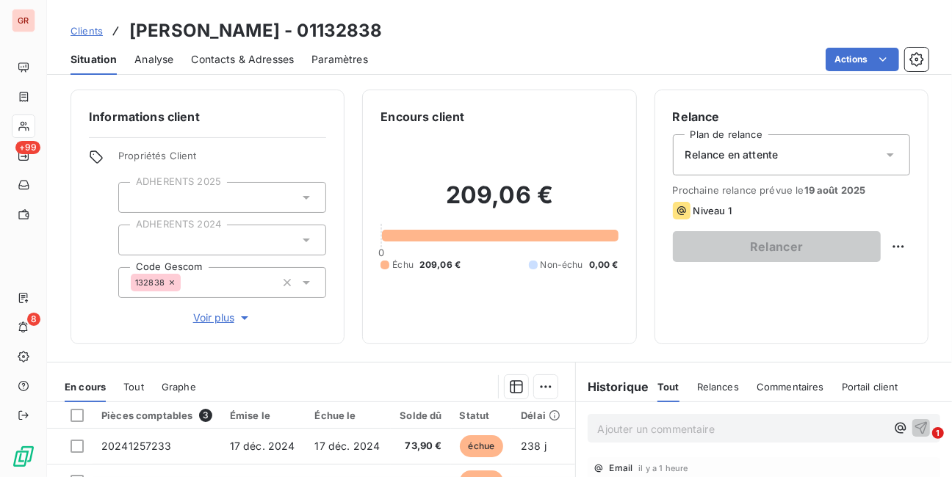
click at [347, 57] on span "Paramètres" at bounding box center [339, 59] width 57 height 15
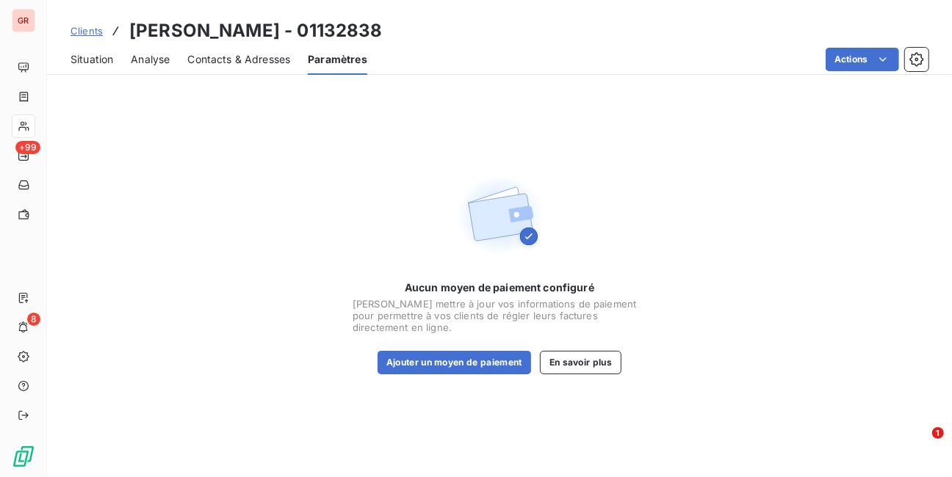
click at [90, 60] on span "Situation" at bounding box center [92, 59] width 43 height 15
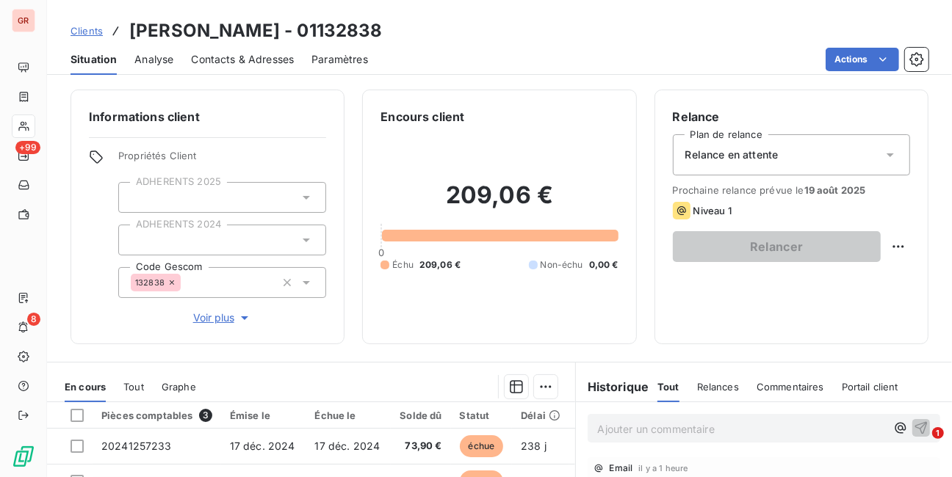
click at [93, 155] on icon at bounding box center [96, 157] width 15 height 15
click at [137, 155] on span "Propriétés Client" at bounding box center [222, 160] width 208 height 21
click at [189, 236] on div at bounding box center [222, 240] width 208 height 31
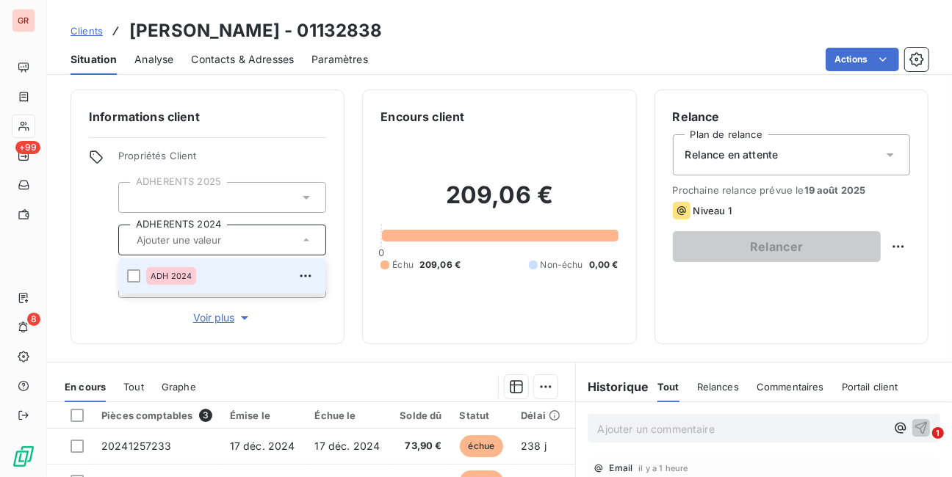
click at [190, 198] on div at bounding box center [222, 197] width 208 height 31
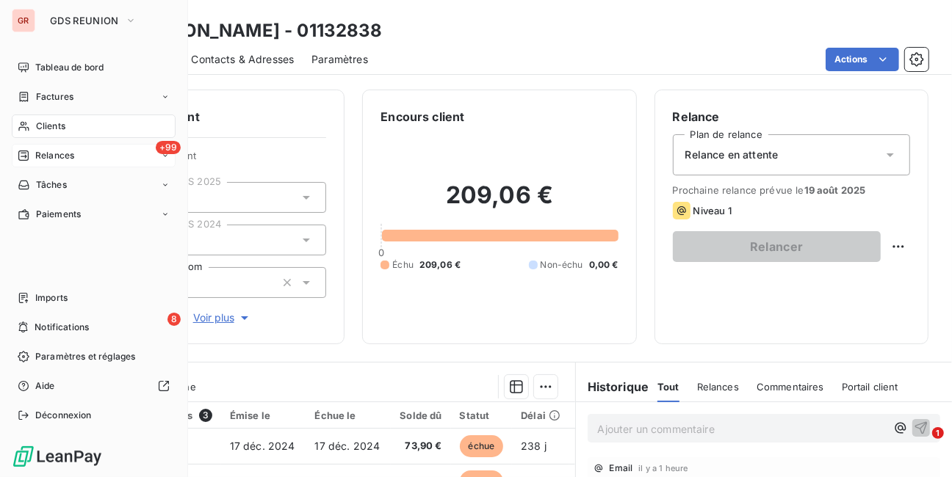
click at [53, 152] on span "Relances" at bounding box center [54, 155] width 39 height 13
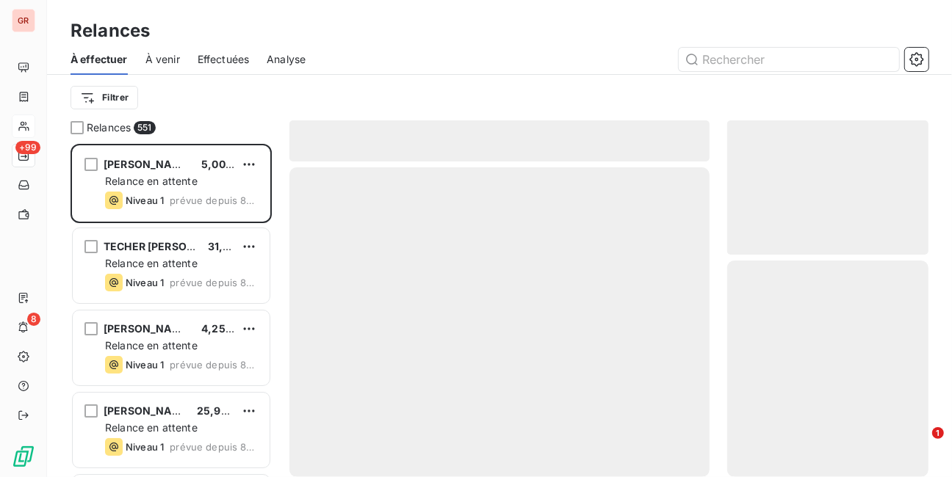
scroll to position [325, 192]
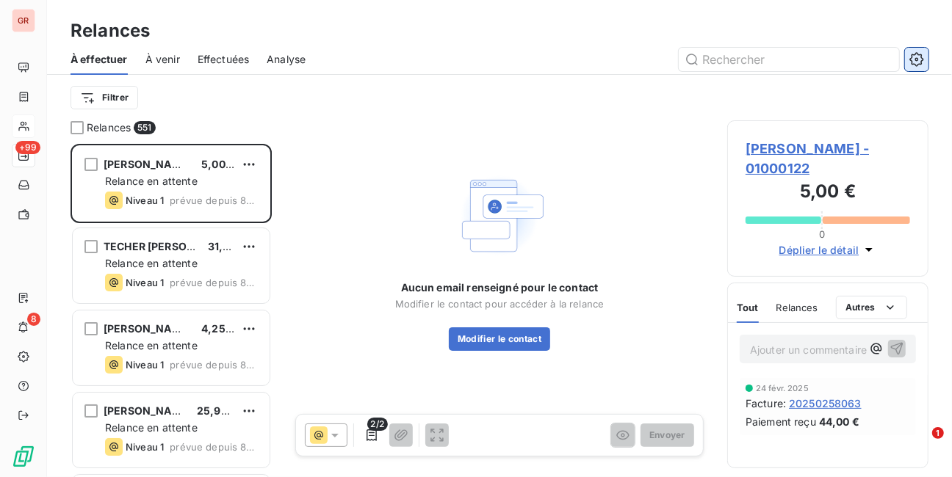
click at [915, 60] on icon "button" at bounding box center [917, 59] width 4 height 4
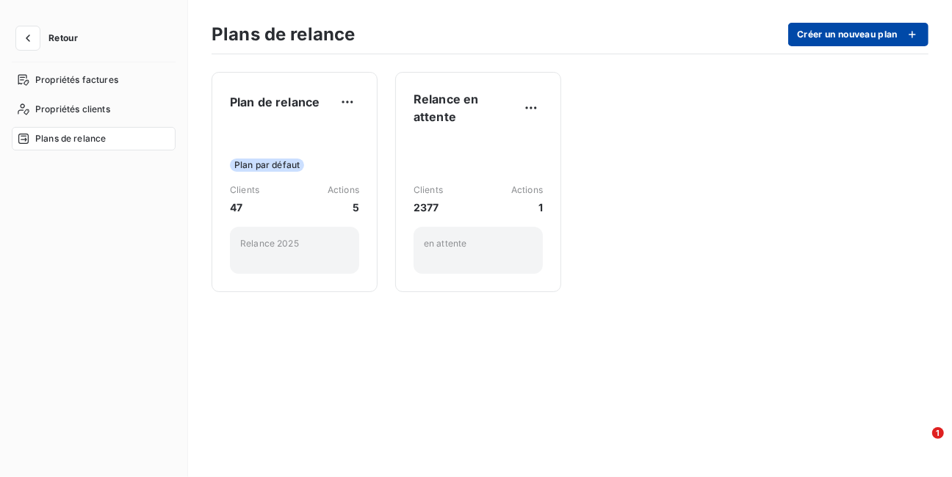
click at [865, 28] on button "Créer un nouveau plan" at bounding box center [858, 35] width 140 height 24
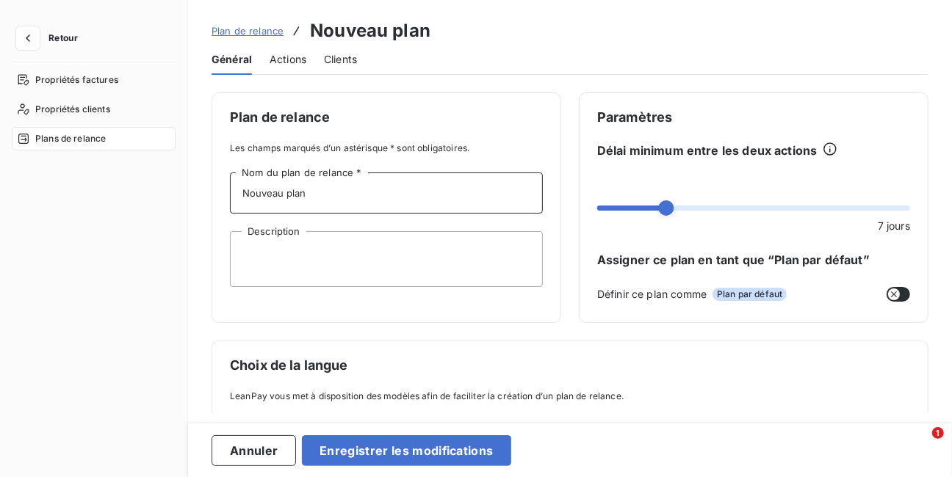
click at [320, 190] on input "Nouveau plan" at bounding box center [386, 193] width 313 height 41
type input "N"
type input "PRELEVEMENT"
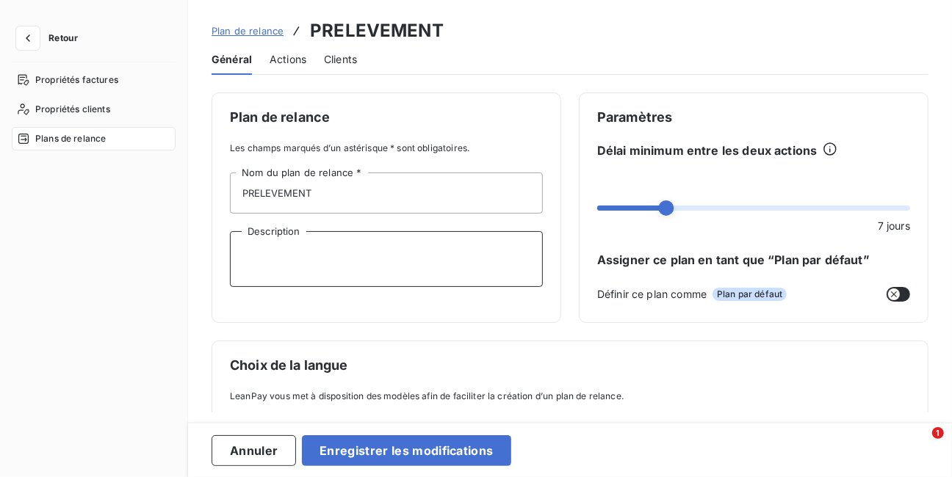
click at [302, 248] on textarea "Description" at bounding box center [386, 259] width 313 height 56
type textarea "PRELEVEMENTS"
click at [291, 57] on span "Actions" at bounding box center [288, 59] width 37 height 15
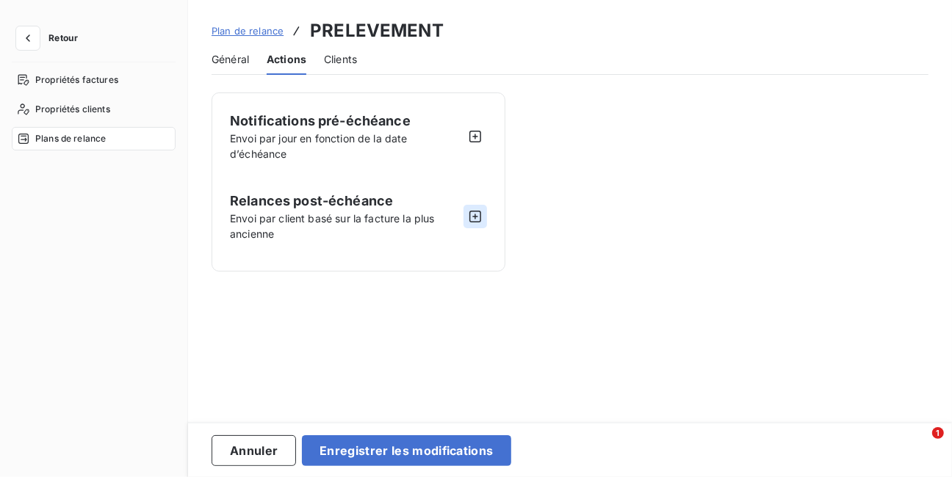
click at [478, 213] on icon "button" at bounding box center [475, 216] width 15 height 15
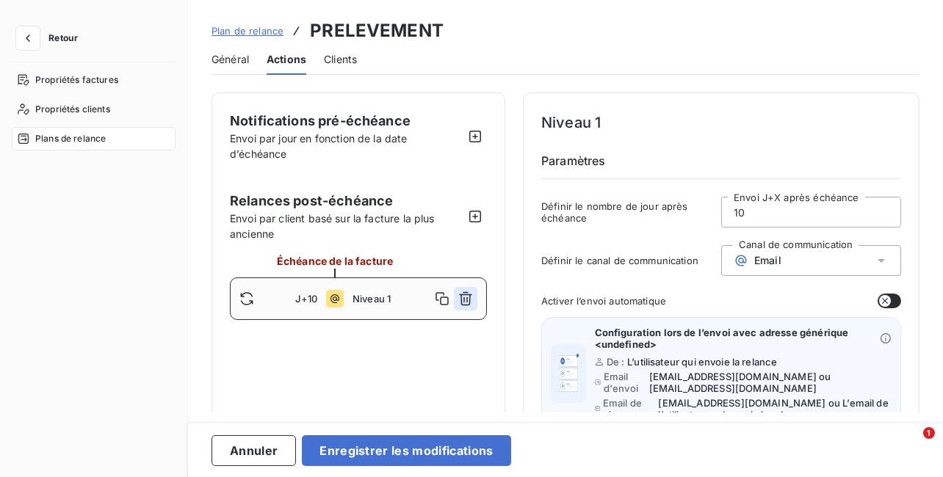
click at [469, 295] on icon "button" at bounding box center [465, 299] width 13 height 14
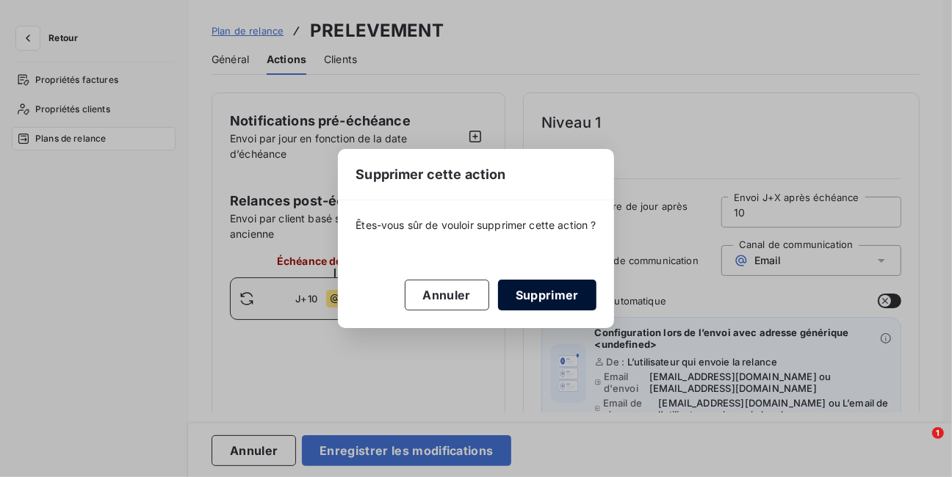
click at [525, 296] on button "Supprimer" at bounding box center [547, 295] width 98 height 31
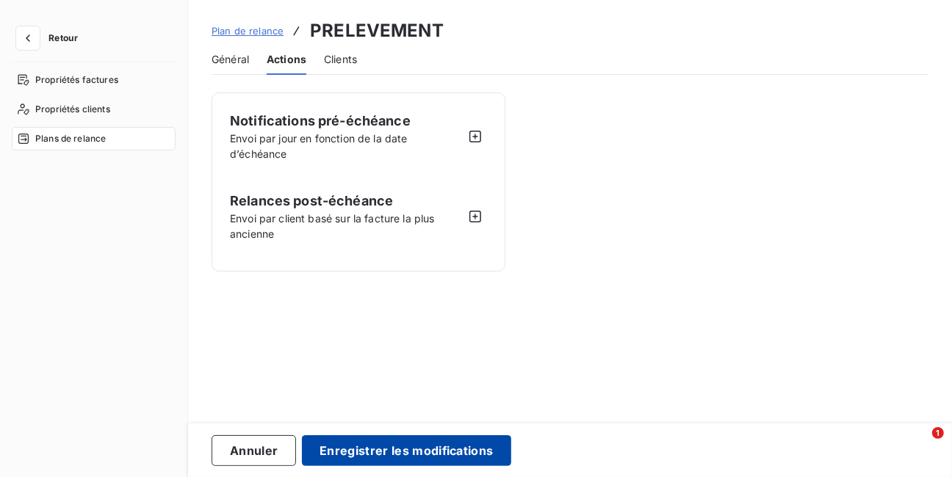
click at [356, 451] on button "Enregistrer les modifications" at bounding box center [406, 451] width 209 height 31
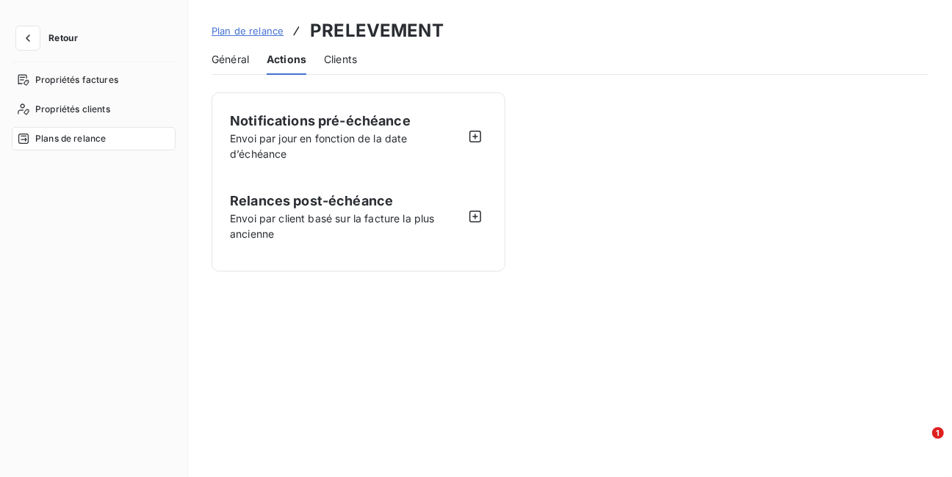
click at [333, 59] on span "Clients" at bounding box center [340, 59] width 33 height 15
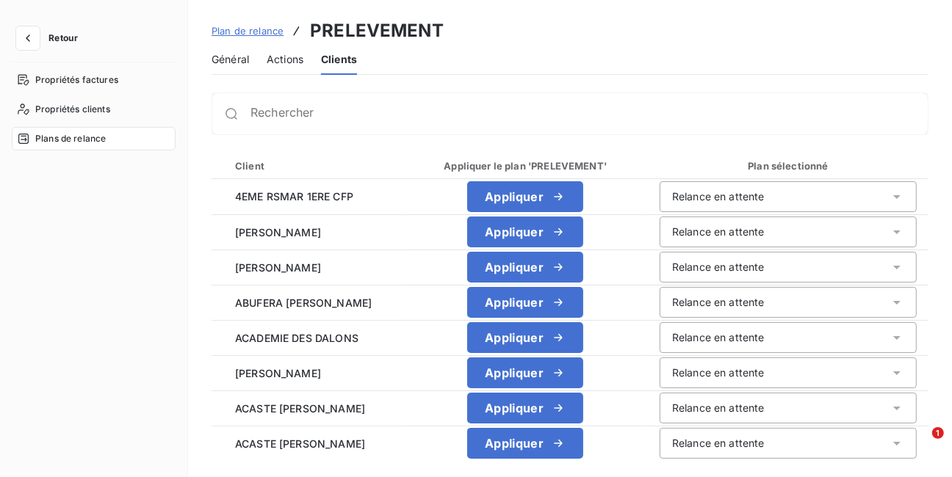
click at [274, 165] on div "Client" at bounding box center [308, 166] width 165 height 15
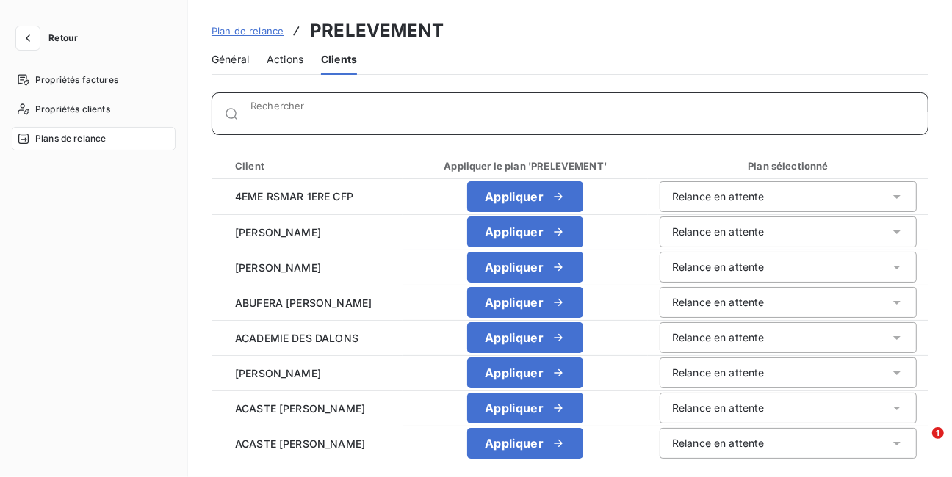
click at [252, 113] on input "Rechercher" at bounding box center [588, 119] width 677 height 15
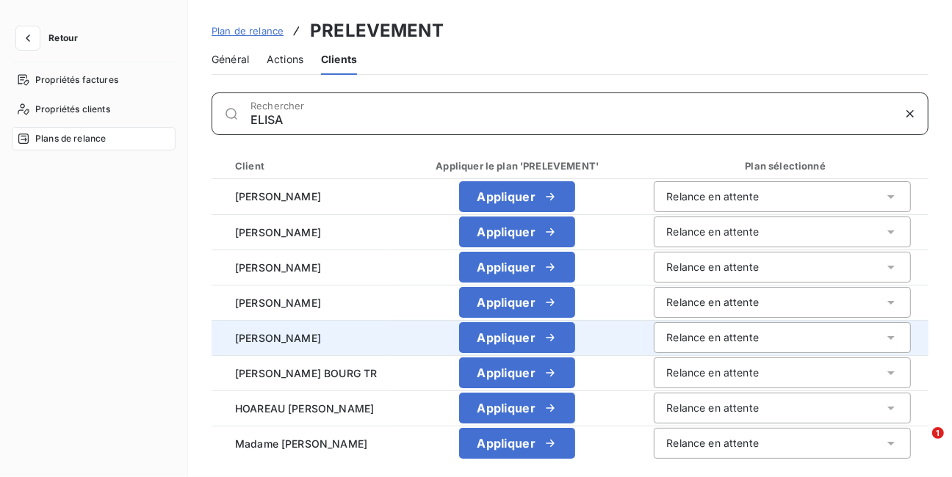
type input "ELISA"
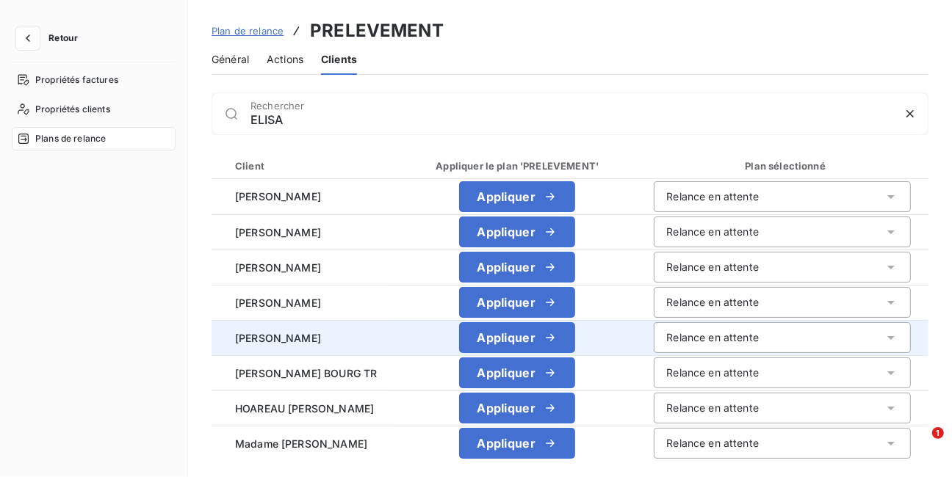
click at [890, 334] on icon at bounding box center [891, 338] width 15 height 15
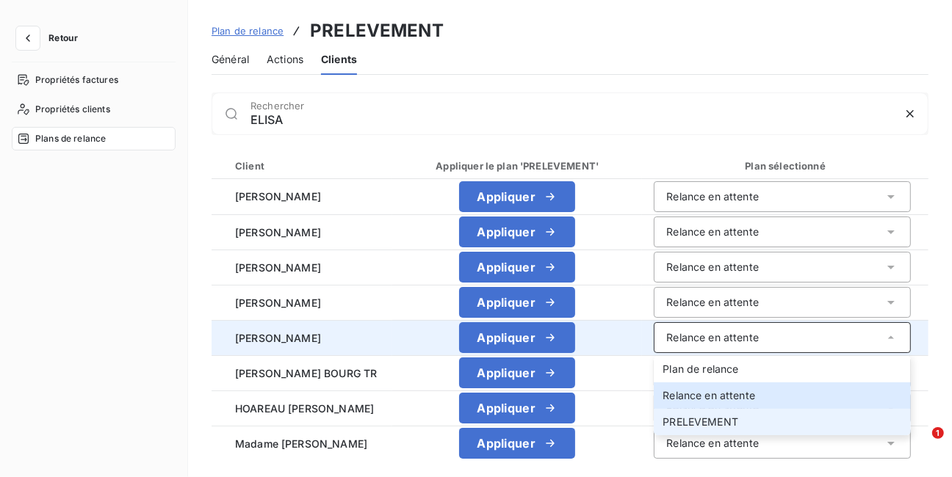
click at [722, 425] on span "PRELEVEMENT" at bounding box center [701, 422] width 76 height 12
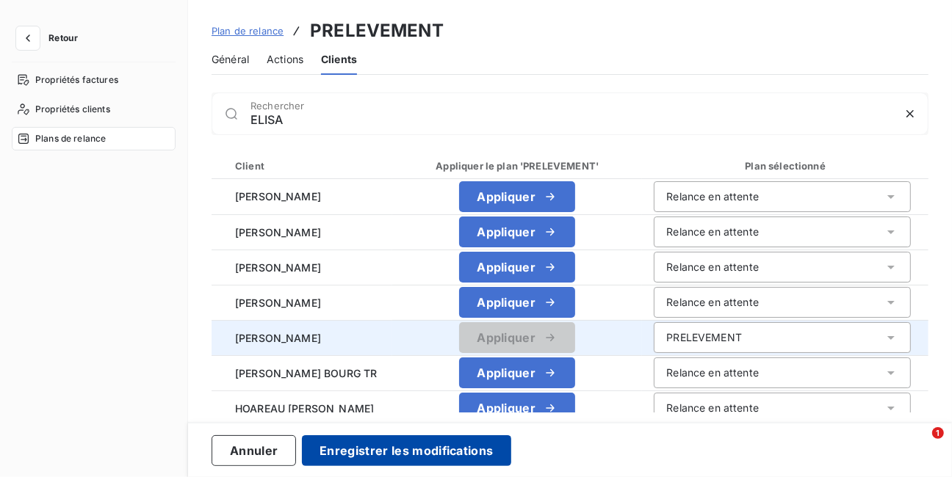
click at [388, 453] on button "Enregistrer les modifications" at bounding box center [406, 451] width 209 height 31
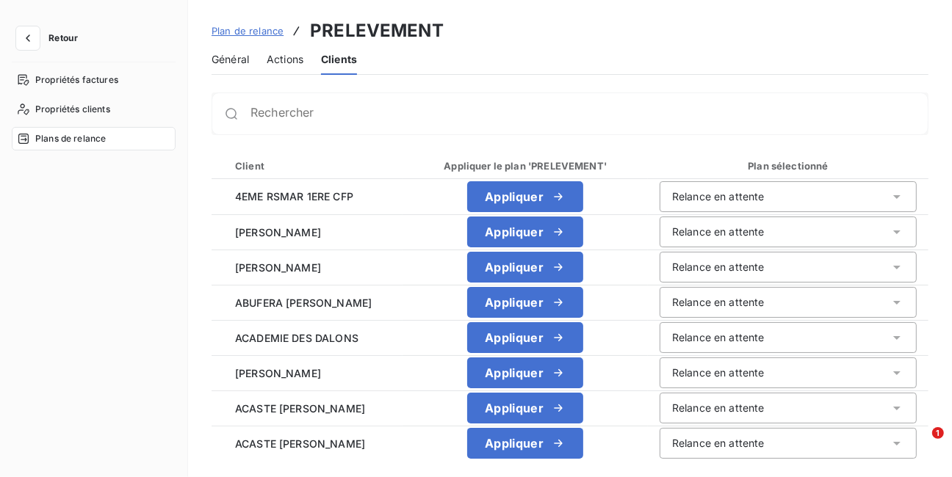
click at [293, 56] on span "Actions" at bounding box center [285, 59] width 37 height 15
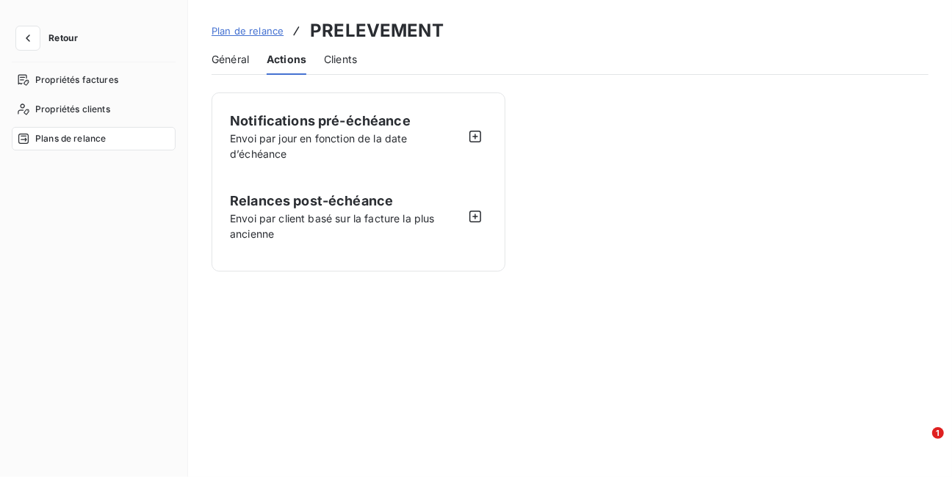
click at [238, 62] on span "Général" at bounding box center [230, 59] width 37 height 15
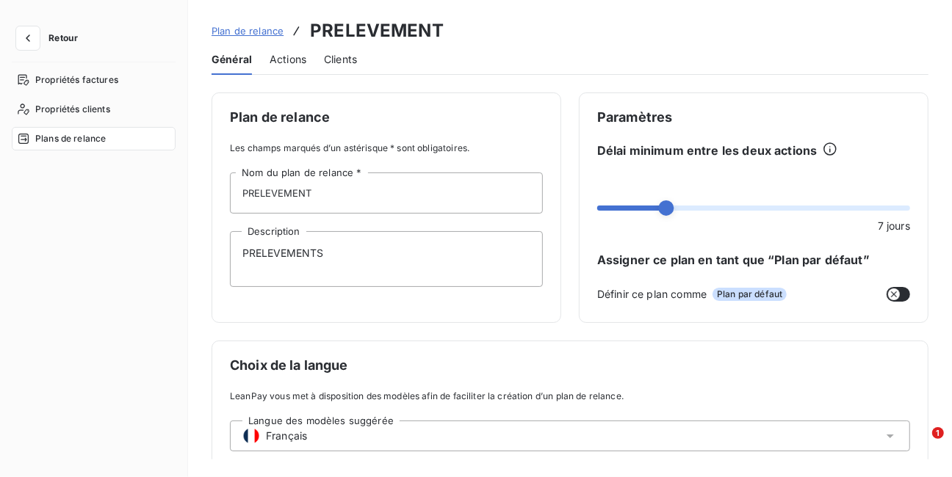
click at [288, 56] on span "Actions" at bounding box center [288, 59] width 37 height 15
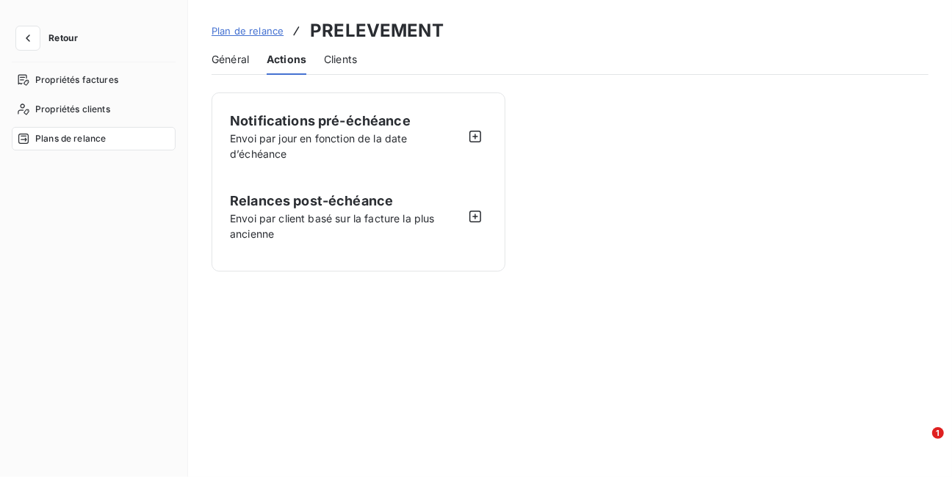
click at [233, 54] on span "Général" at bounding box center [230, 59] width 37 height 15
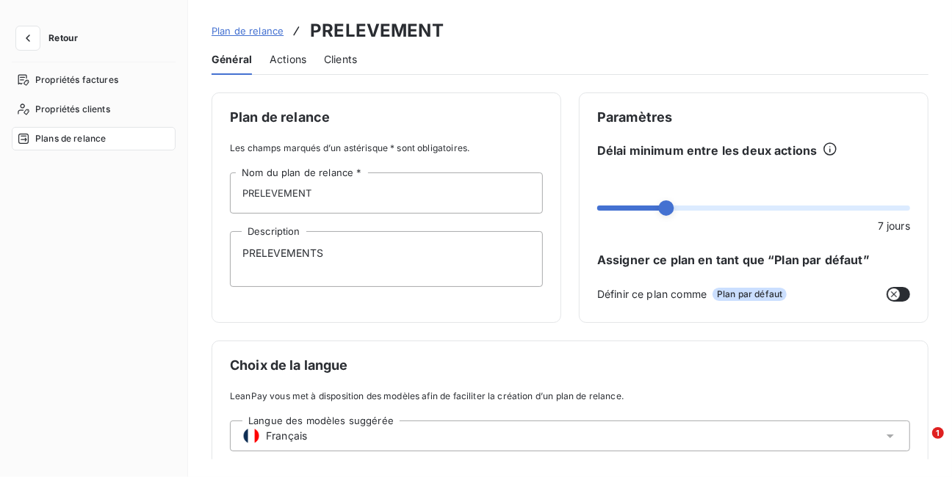
click at [248, 27] on span "Plan de relance" at bounding box center [248, 31] width 72 height 12
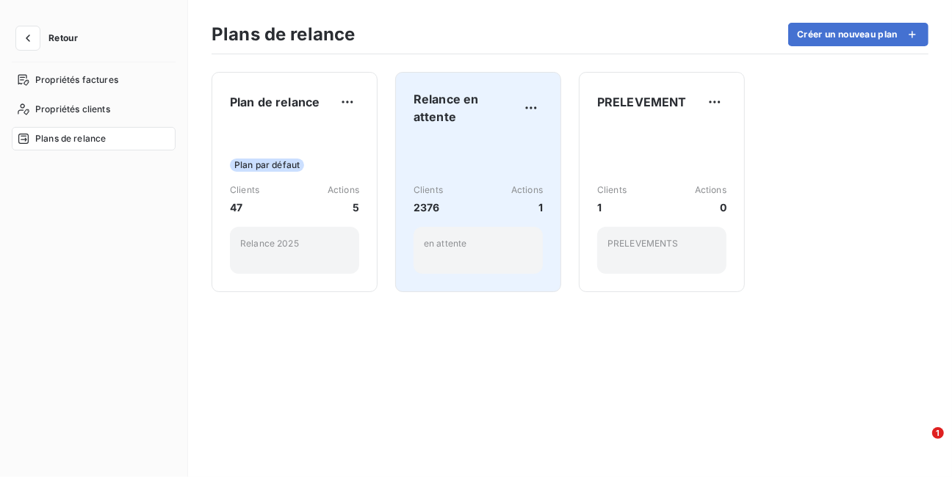
click at [466, 98] on span "Relance en attente" at bounding box center [467, 107] width 106 height 35
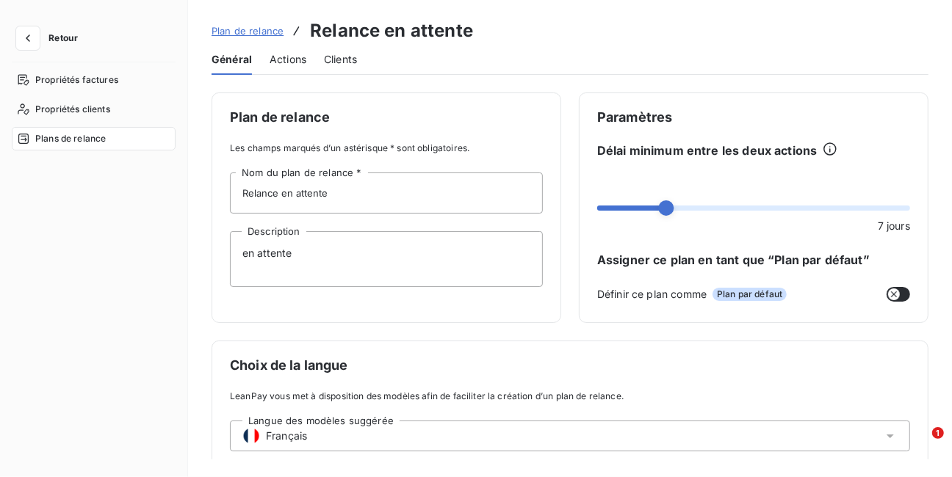
click at [284, 60] on span "Actions" at bounding box center [288, 59] width 37 height 15
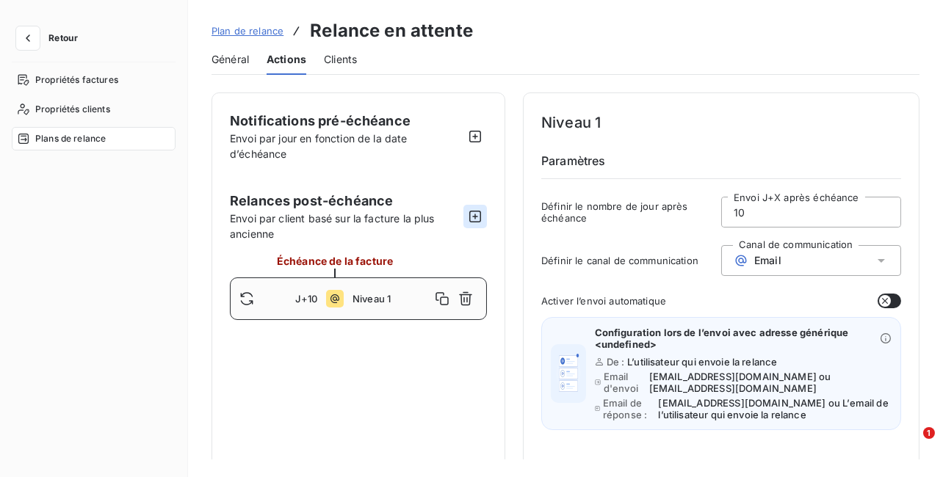
click at [477, 216] on icon "button" at bounding box center [475, 217] width 12 height 12
type input "20"
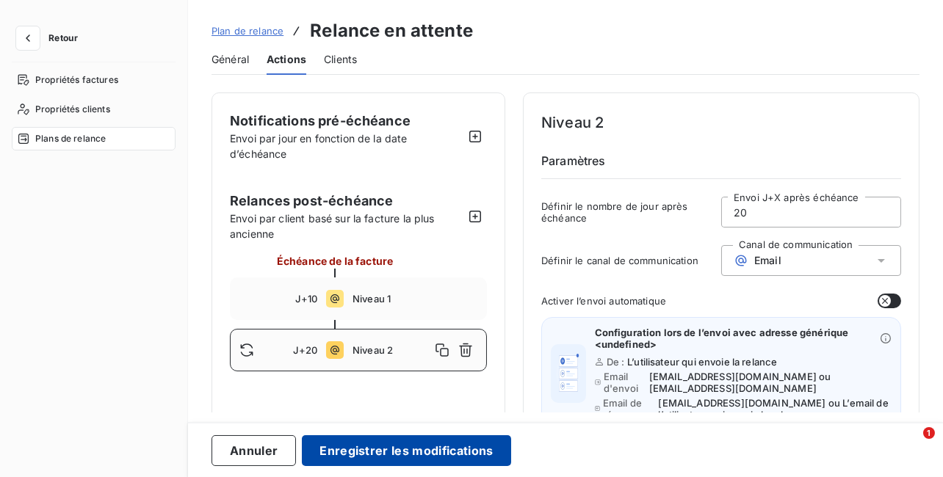
click at [371, 448] on button "Enregistrer les modifications" at bounding box center [406, 451] width 209 height 31
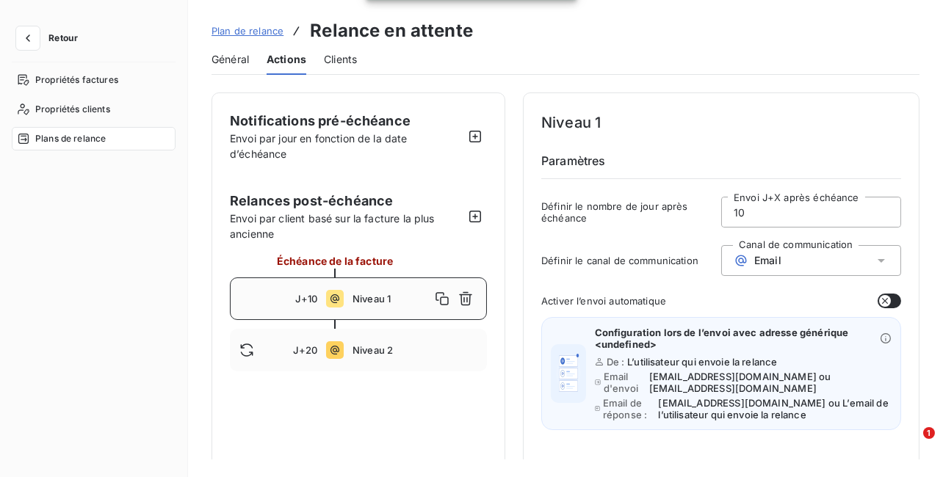
click at [257, 30] on span "Plan de relance" at bounding box center [248, 31] width 72 height 12
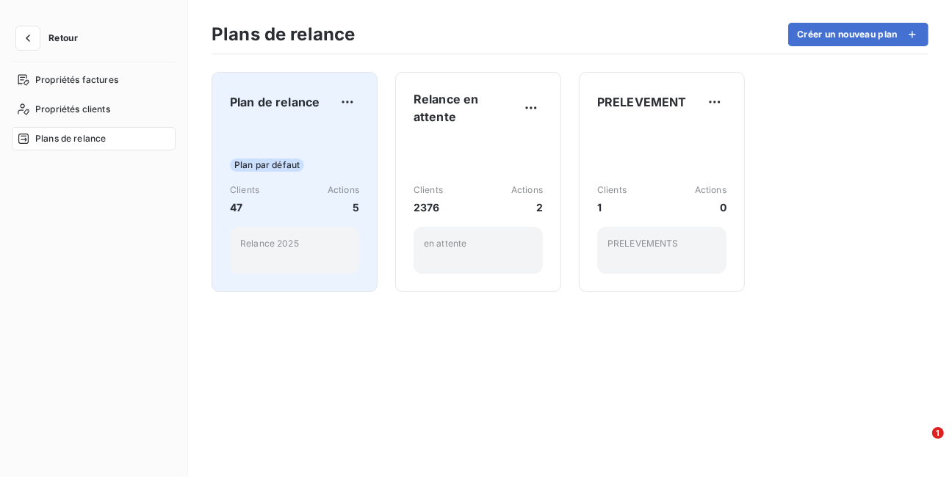
click at [261, 165] on span "Plan par défaut" at bounding box center [267, 165] width 74 height 13
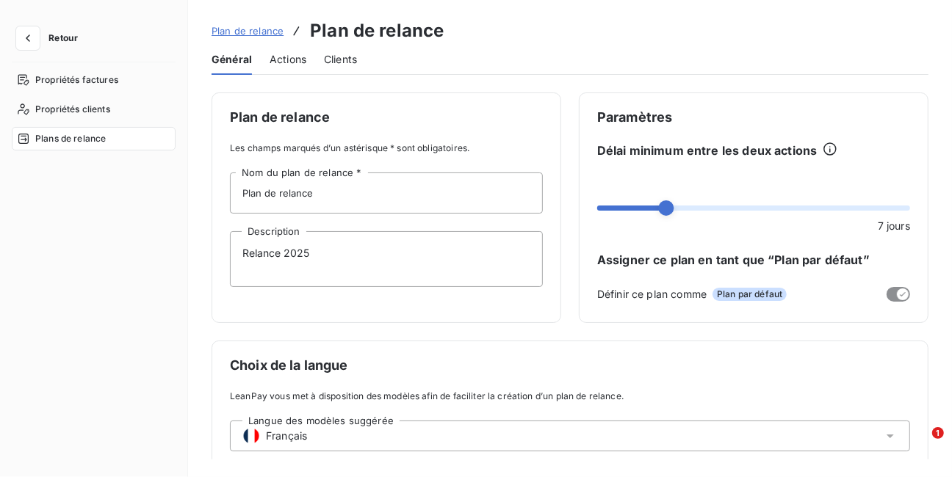
click at [292, 60] on span "Actions" at bounding box center [288, 59] width 37 height 15
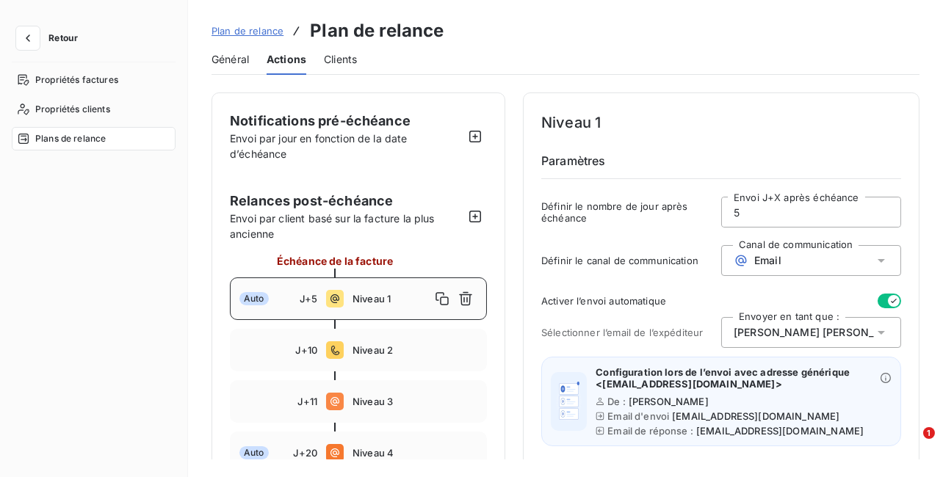
click at [61, 36] on span "Retour" at bounding box center [62, 38] width 29 height 9
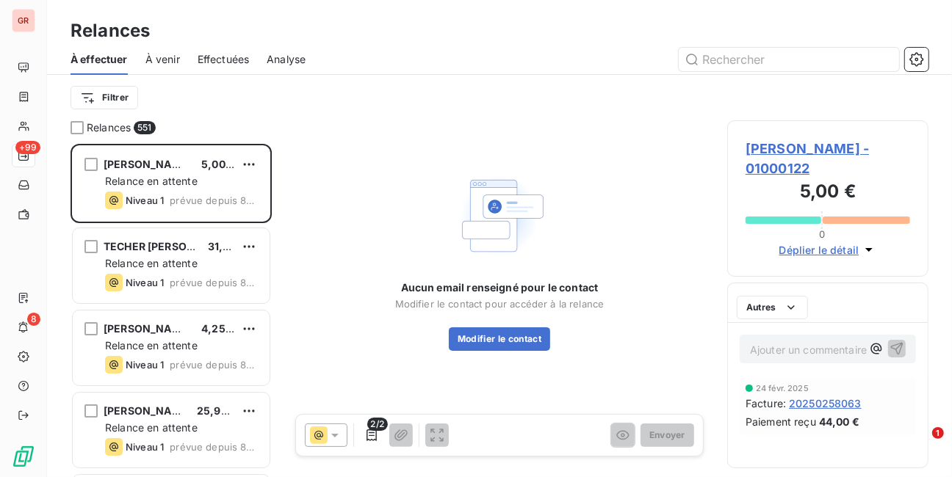
scroll to position [325, 192]
click at [164, 59] on span "À venir" at bounding box center [162, 59] width 35 height 15
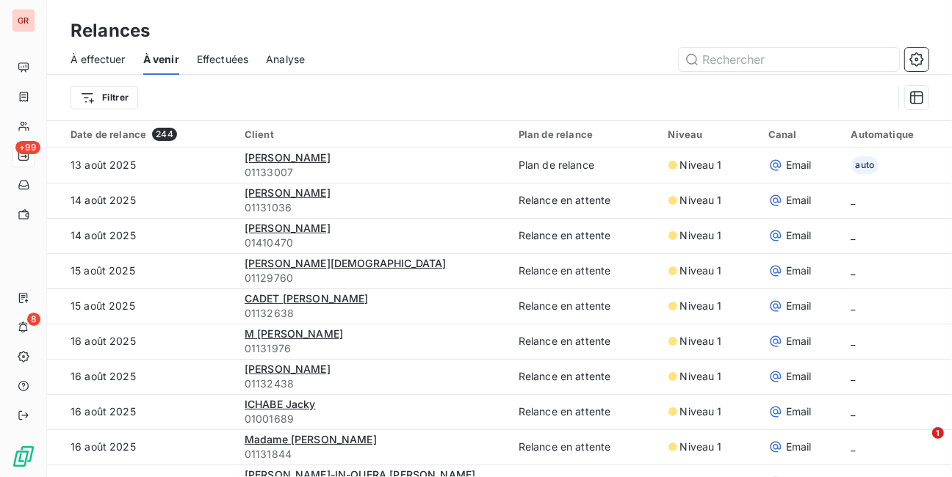
click at [220, 60] on span "Effectuées" at bounding box center [223, 59] width 52 height 15
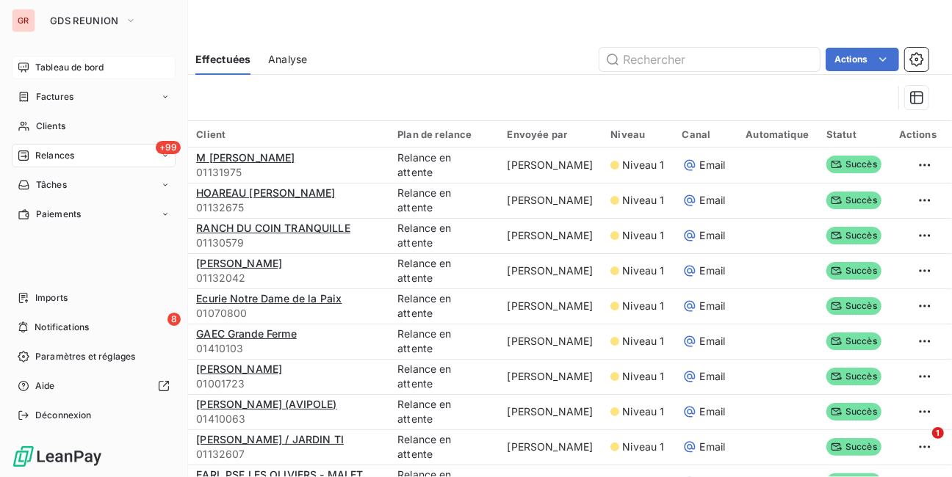
click at [51, 63] on span "Tableau de bord" at bounding box center [69, 67] width 68 height 13
